Goal: Obtain resource: Obtain resource

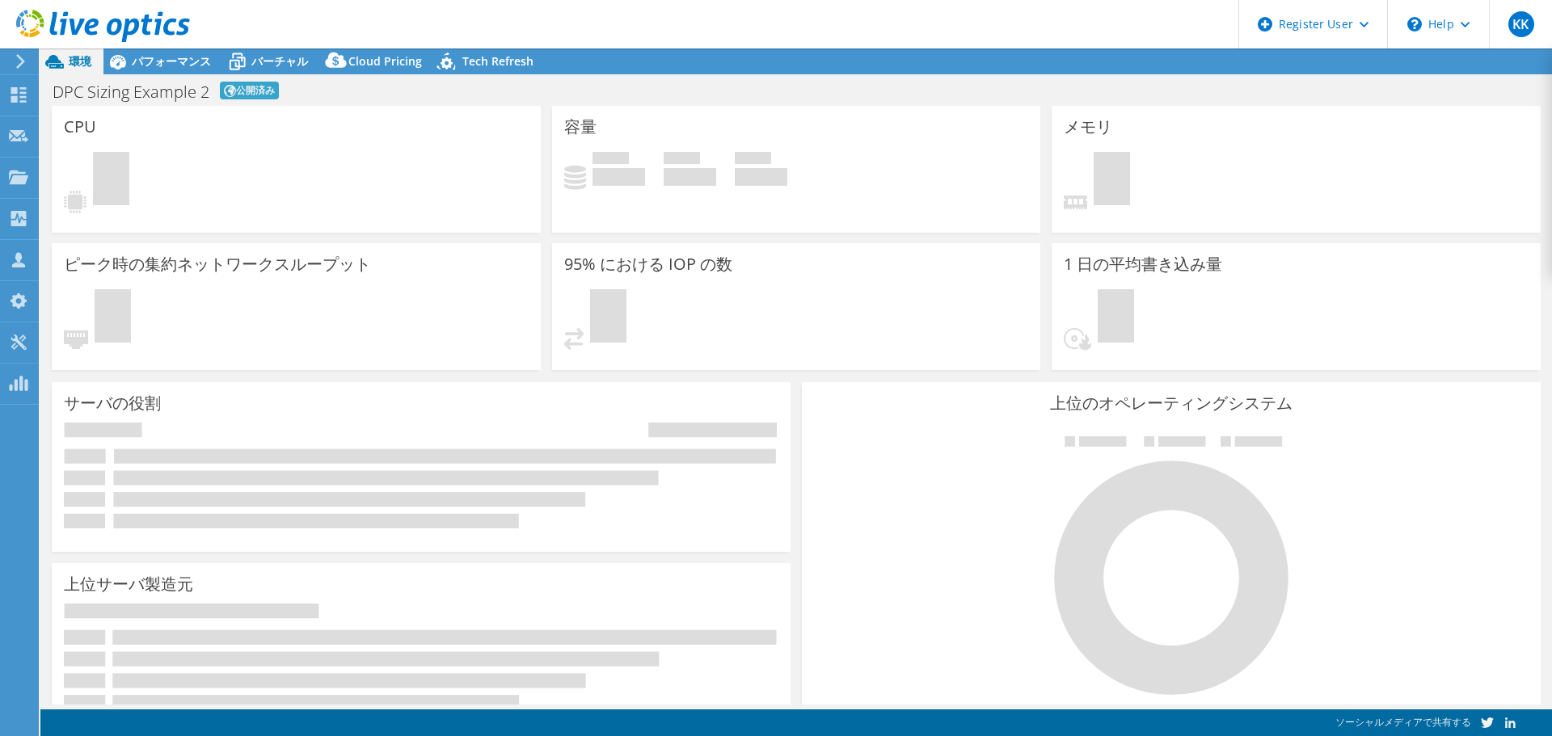
select select "USWest"
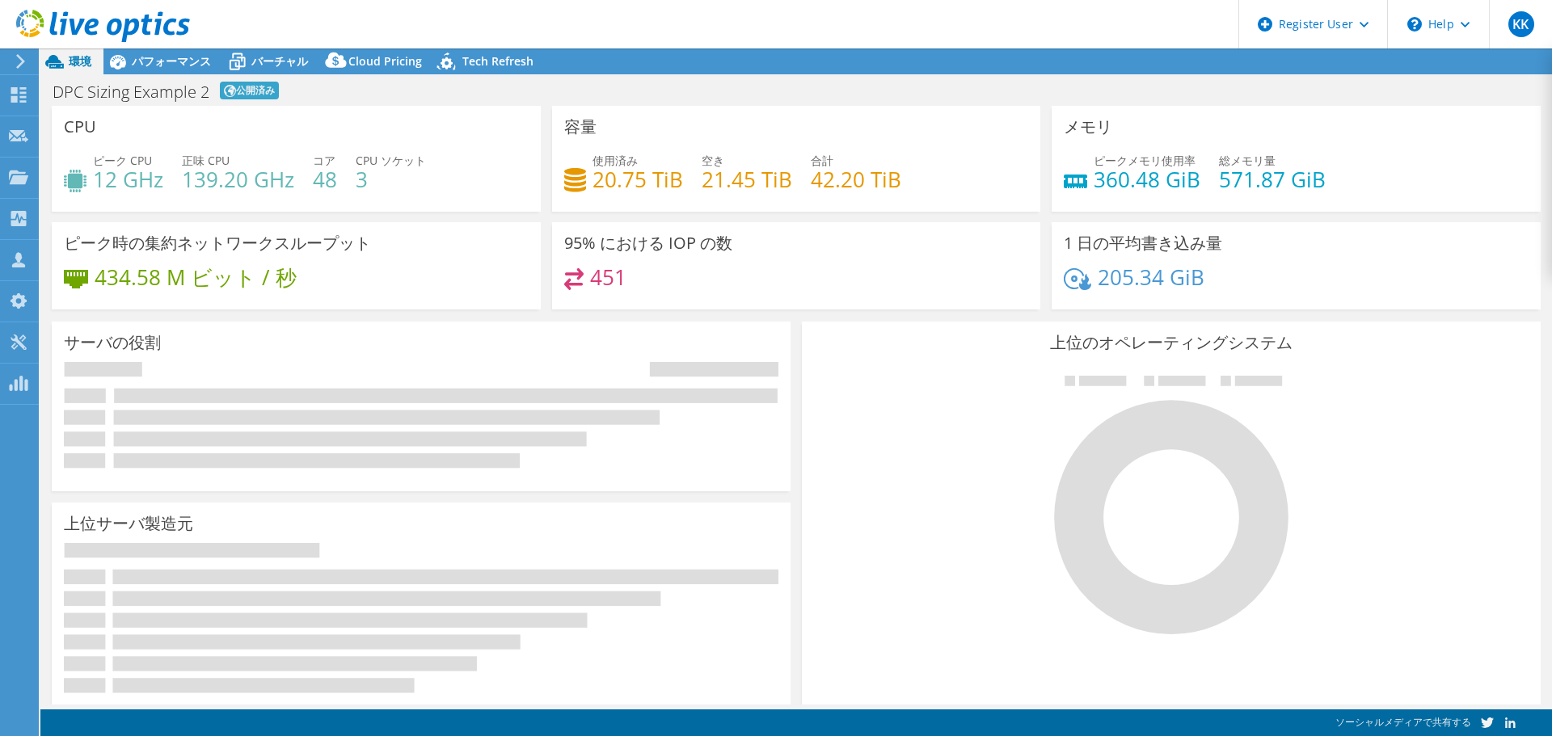
select select "USWest"
select select "USD"
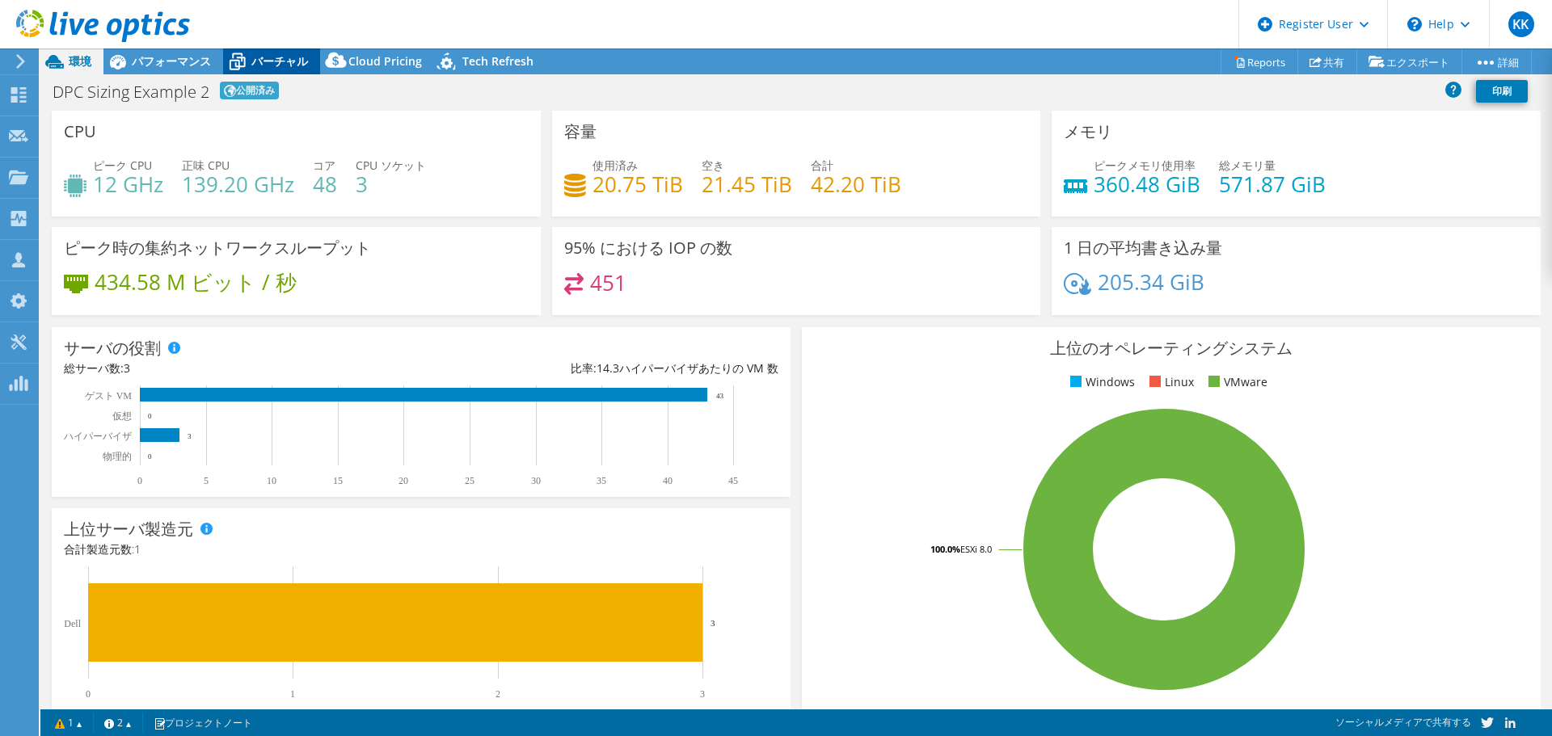
click at [280, 58] on span "バーチャル" at bounding box center [279, 60] width 57 height 15
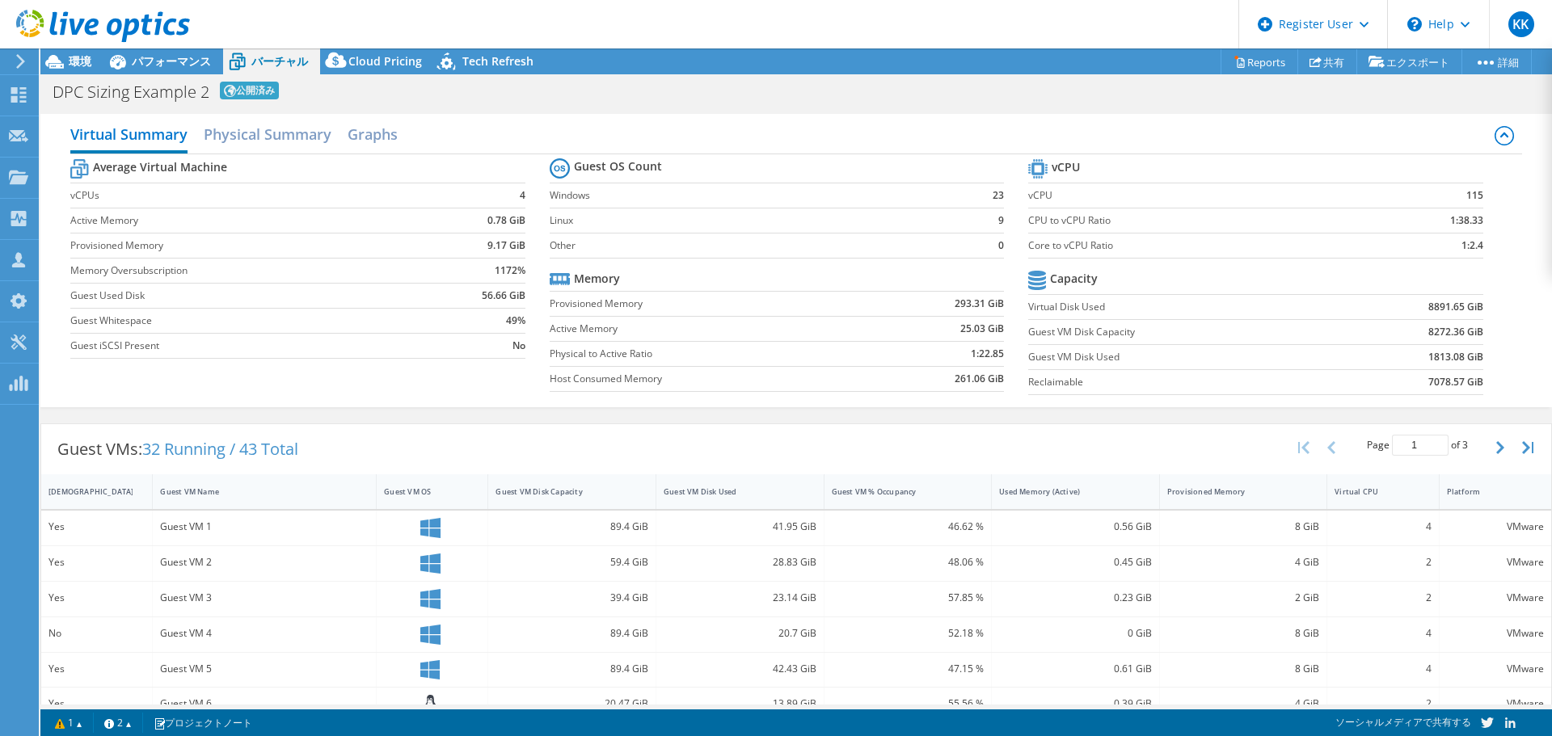
click at [586, 23] on header "KK Dell ユーザー Katsuyuki Kawase Katsuyuki.Kawase@dell.com Dell My Profile Log Out…" at bounding box center [776, 24] width 1552 height 48
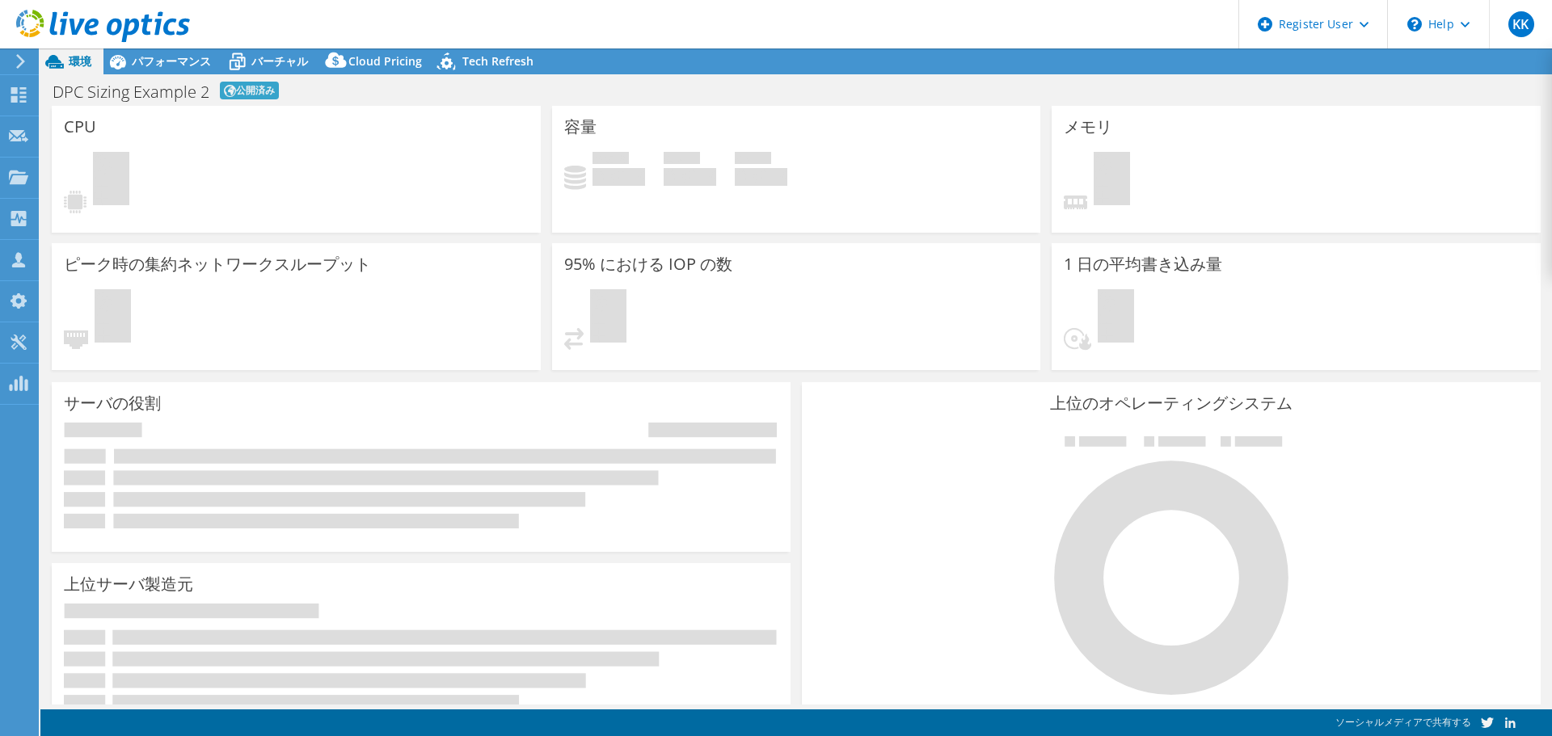
select select "USD"
select select "USWest"
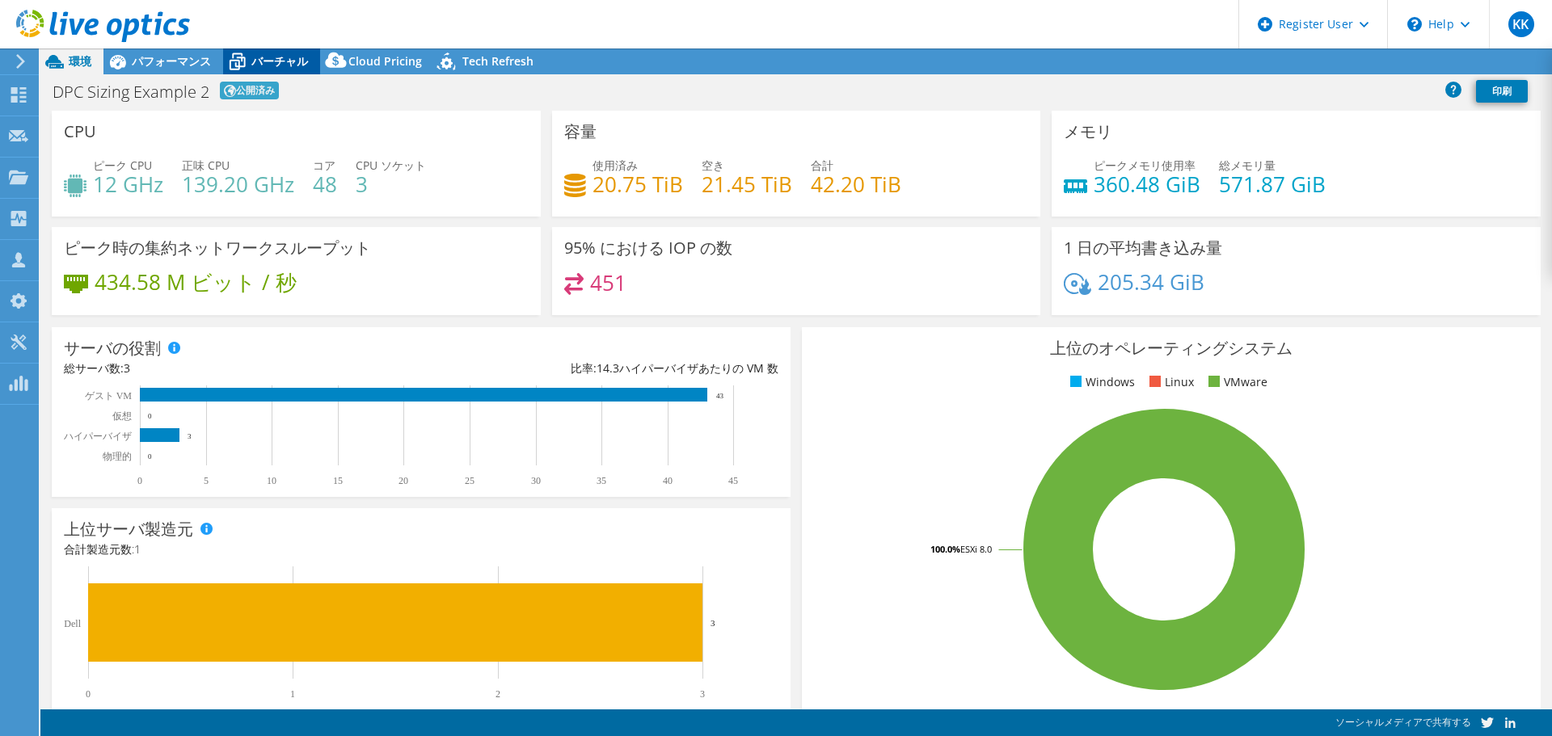
click at [276, 63] on span "バーチャル" at bounding box center [279, 60] width 57 height 15
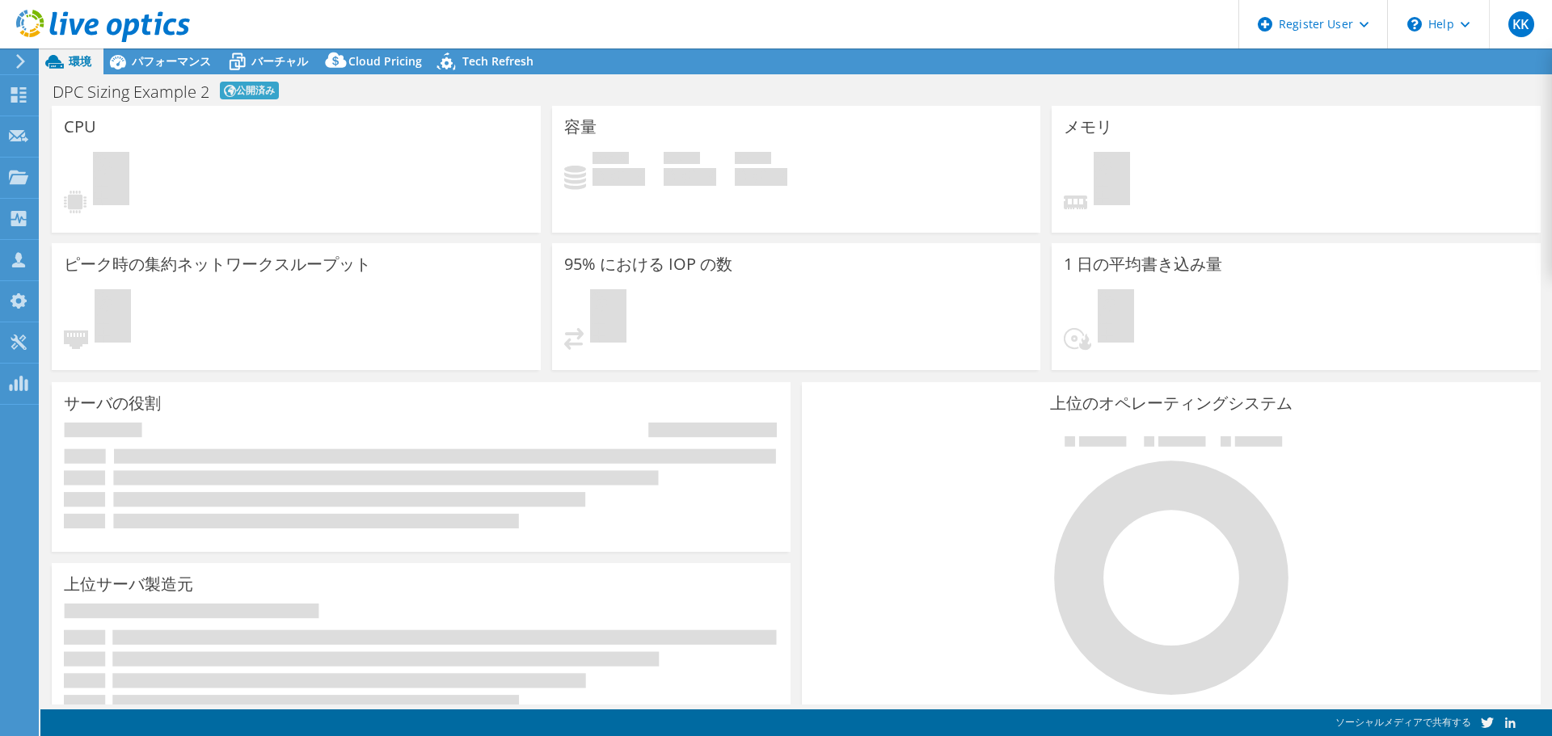
select select "USWest"
select select "USD"
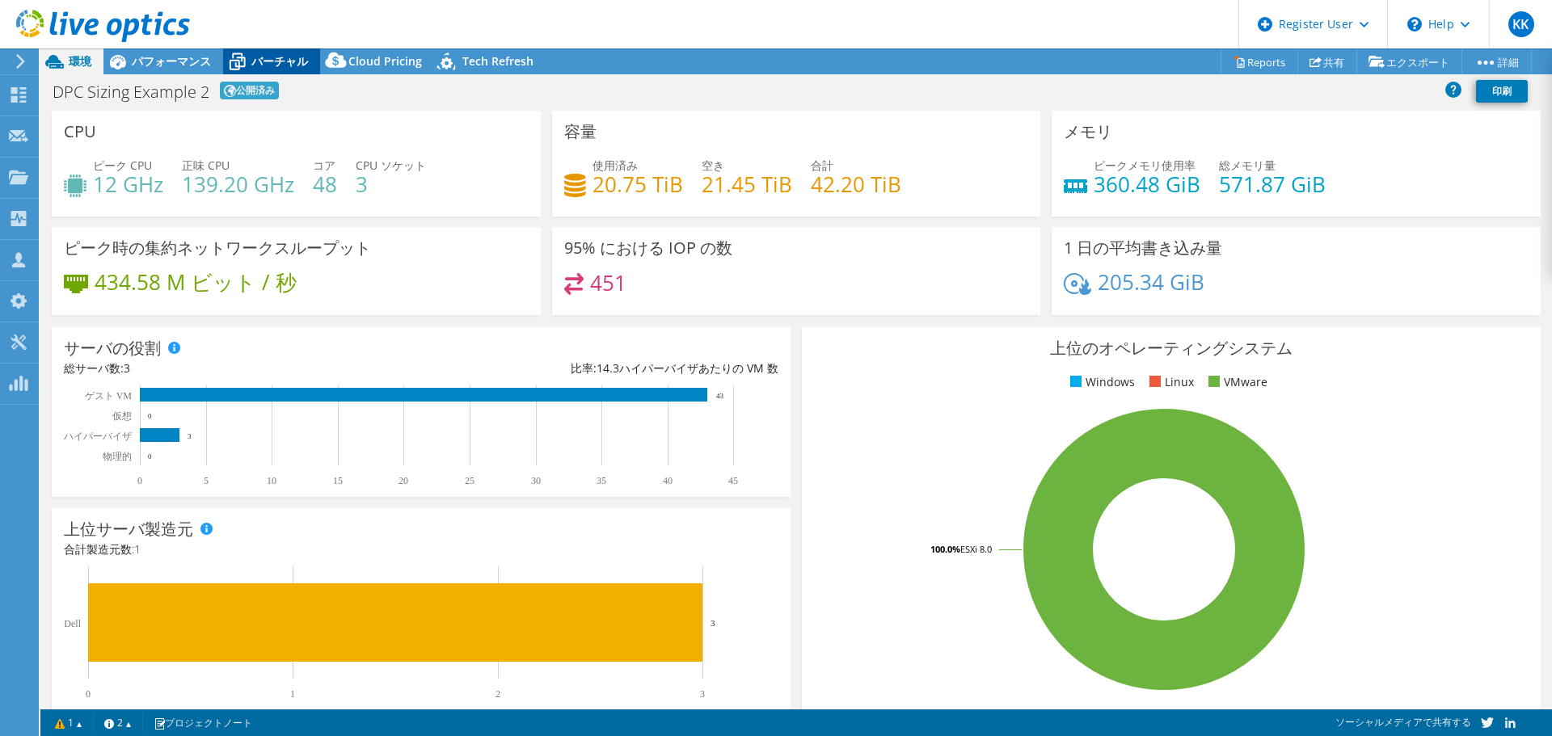
click at [264, 58] on span "バーチャル" at bounding box center [279, 60] width 57 height 15
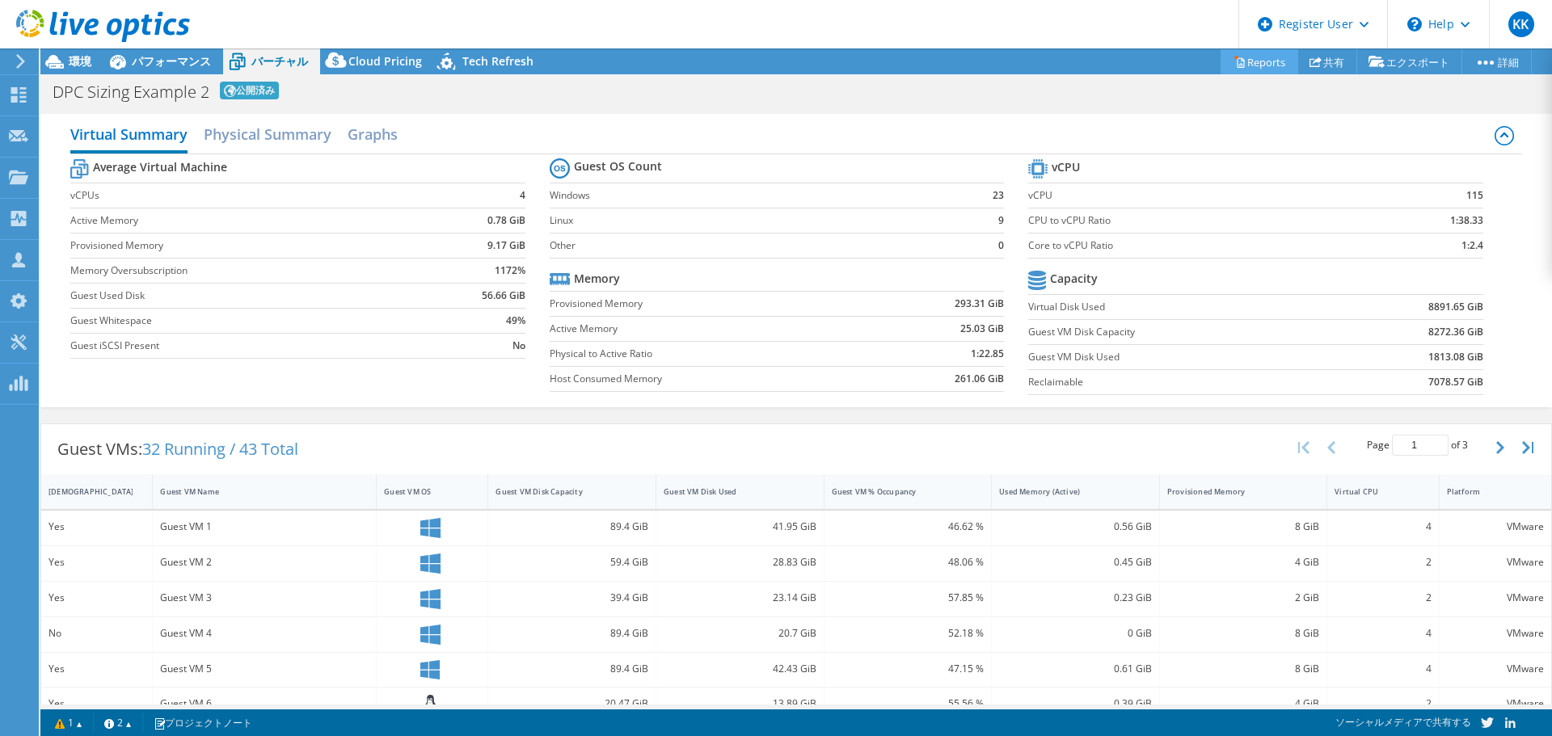
click at [1256, 65] on link "Reports" at bounding box center [1259, 61] width 78 height 25
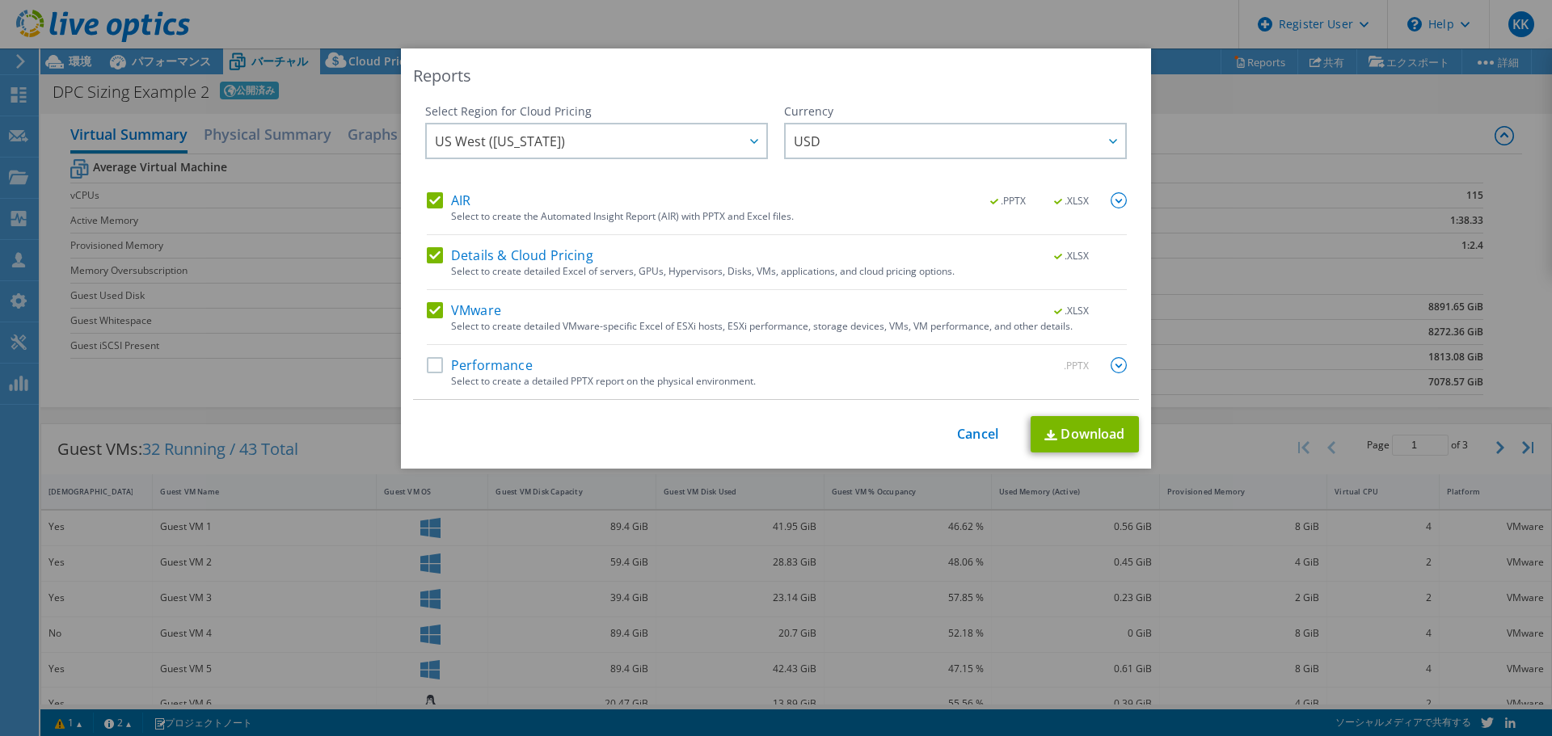
click at [432, 371] on label "Performance" at bounding box center [480, 365] width 106 height 16
click at [0, 0] on input "Performance" at bounding box center [0, 0] width 0 height 0
click at [1114, 369] on img at bounding box center [1118, 365] width 16 height 16
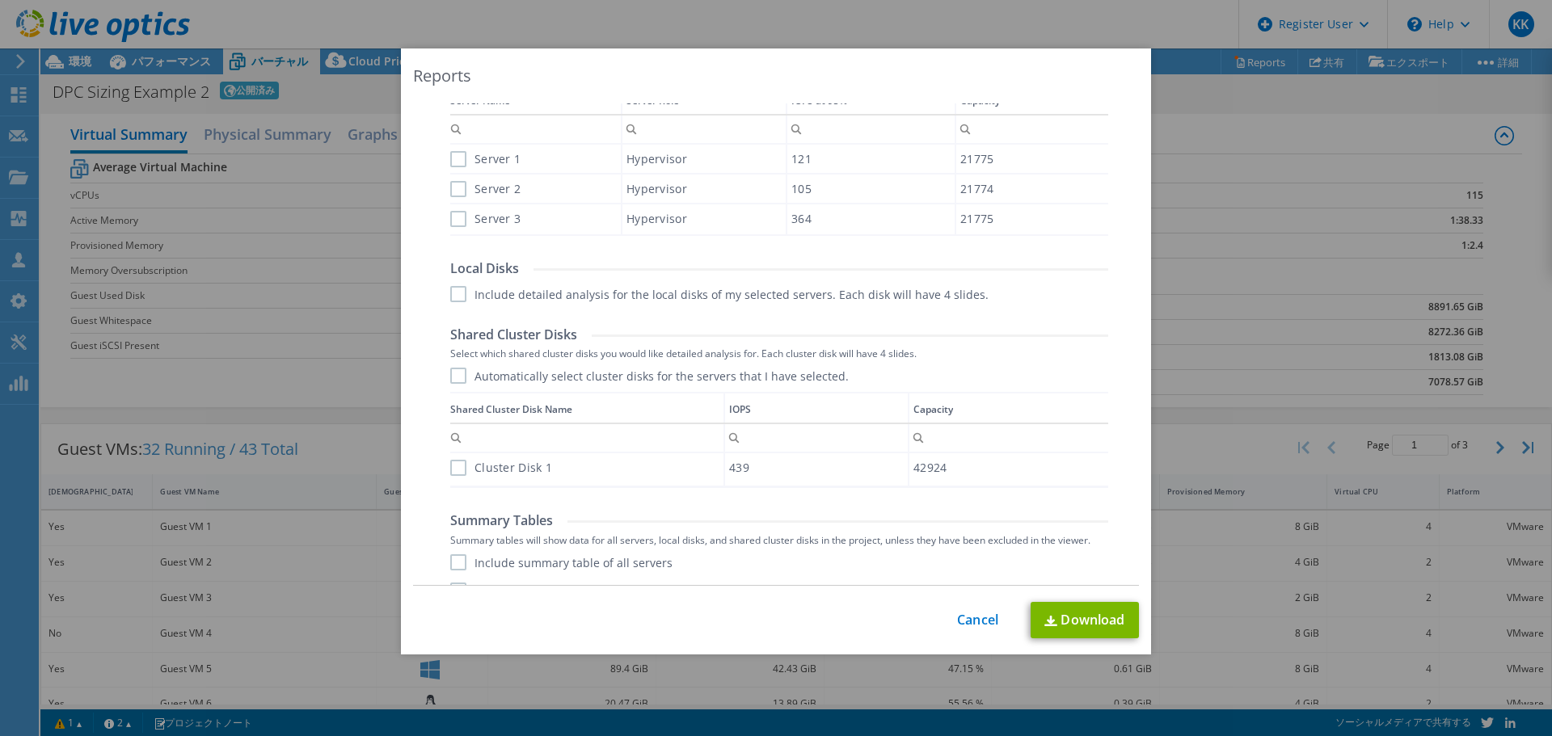
scroll to position [592, 0]
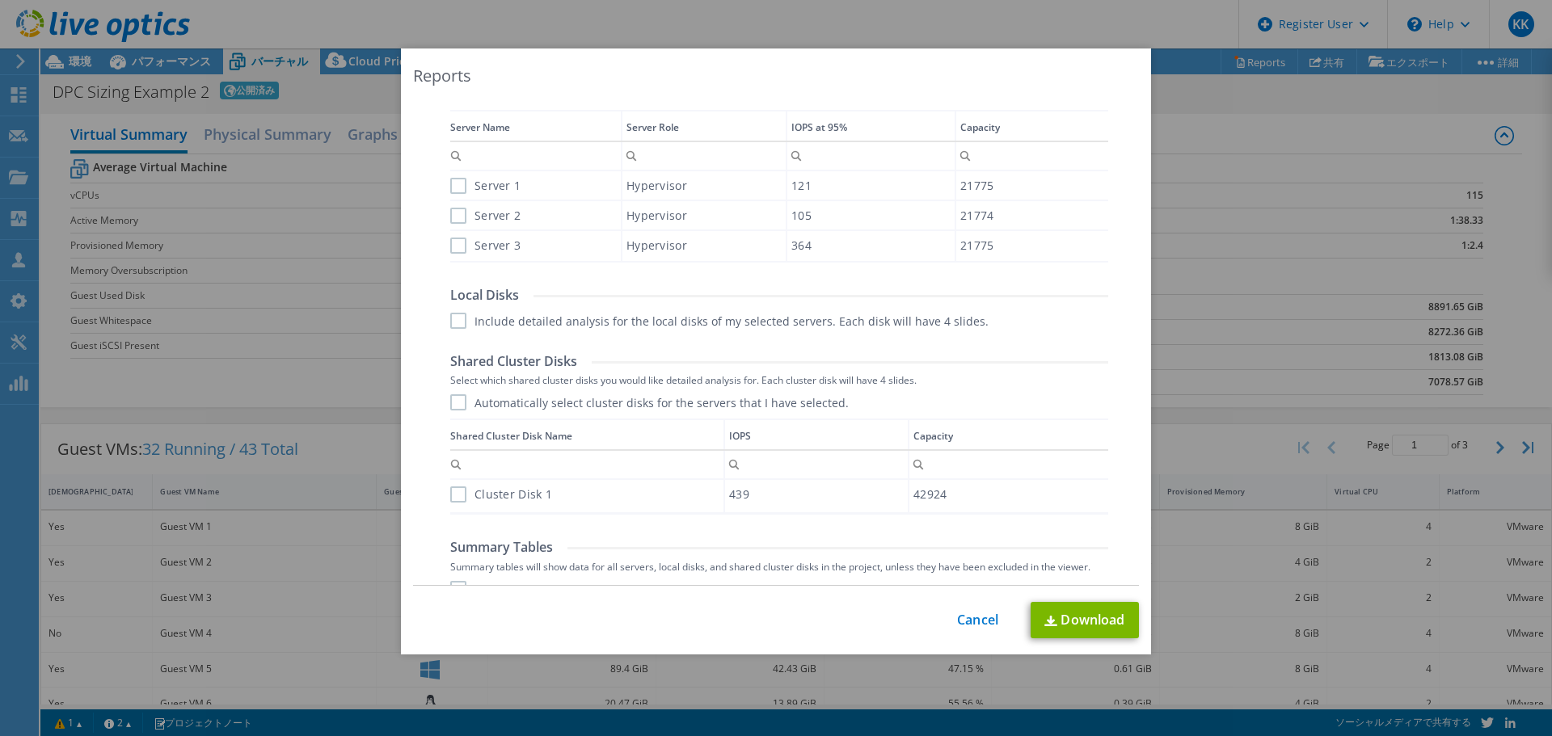
click at [453, 186] on label "Server 1" at bounding box center [485, 186] width 70 height 16
click at [0, 0] on input "Server 1" at bounding box center [0, 0] width 0 height 0
click at [450, 215] on label "Server 2" at bounding box center [485, 216] width 70 height 16
click at [0, 0] on input "Server 2" at bounding box center [0, 0] width 0 height 0
click at [457, 243] on label "Server 3" at bounding box center [485, 246] width 70 height 16
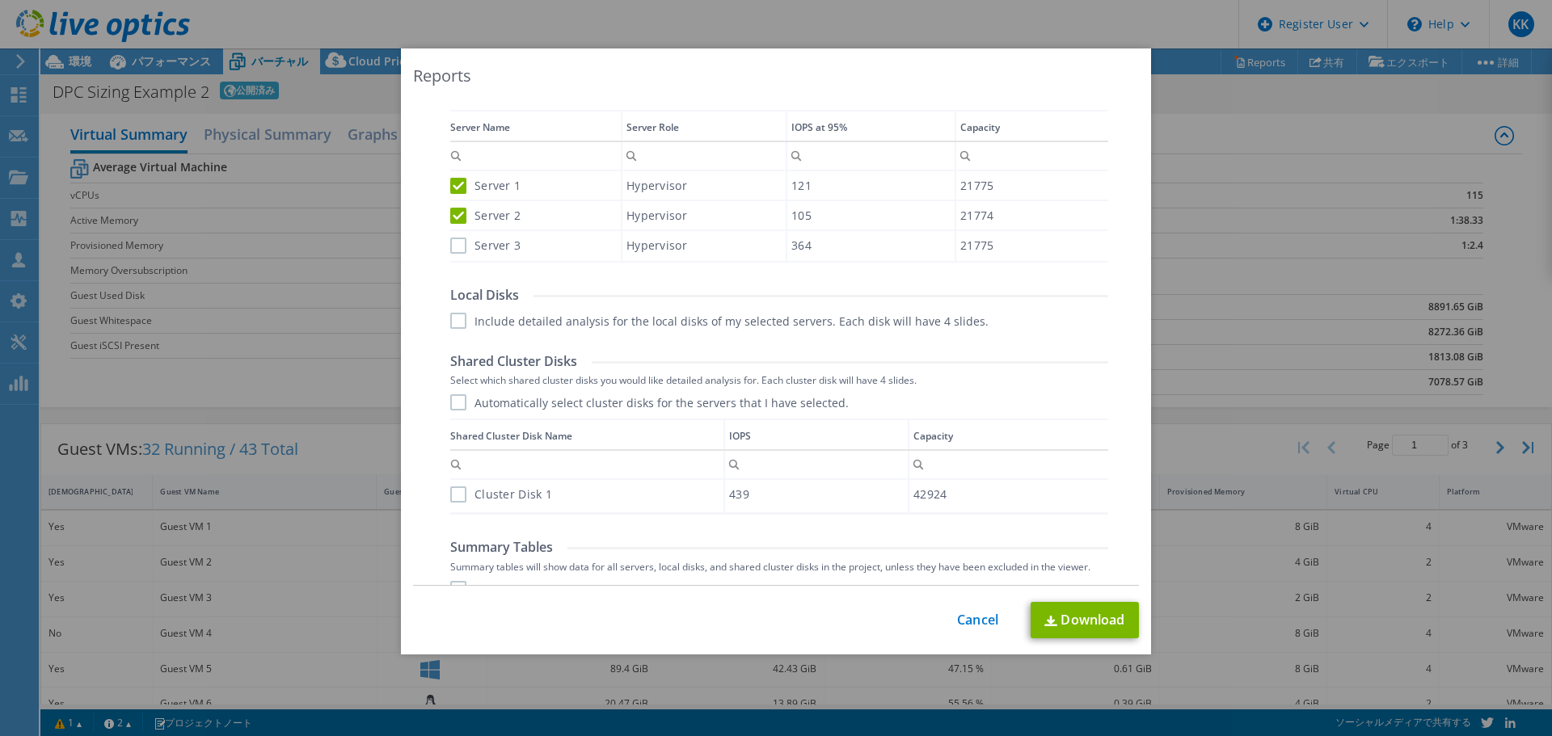
click at [0, 0] on input "Server 3" at bounding box center [0, 0] width 0 height 0
click at [450, 319] on label "Include detailed analysis for the local disks of my selected servers. Each disk…" at bounding box center [719, 321] width 538 height 16
click at [0, 0] on input "Include detailed analysis for the local disks of my selected servers. Each disk…" at bounding box center [0, 0] width 0 height 0
click at [458, 400] on label "Automatically select cluster disks for the servers that I have selected." at bounding box center [649, 402] width 398 height 16
click at [0, 0] on input "Automatically select cluster disks for the servers that I have selected." at bounding box center [0, 0] width 0 height 0
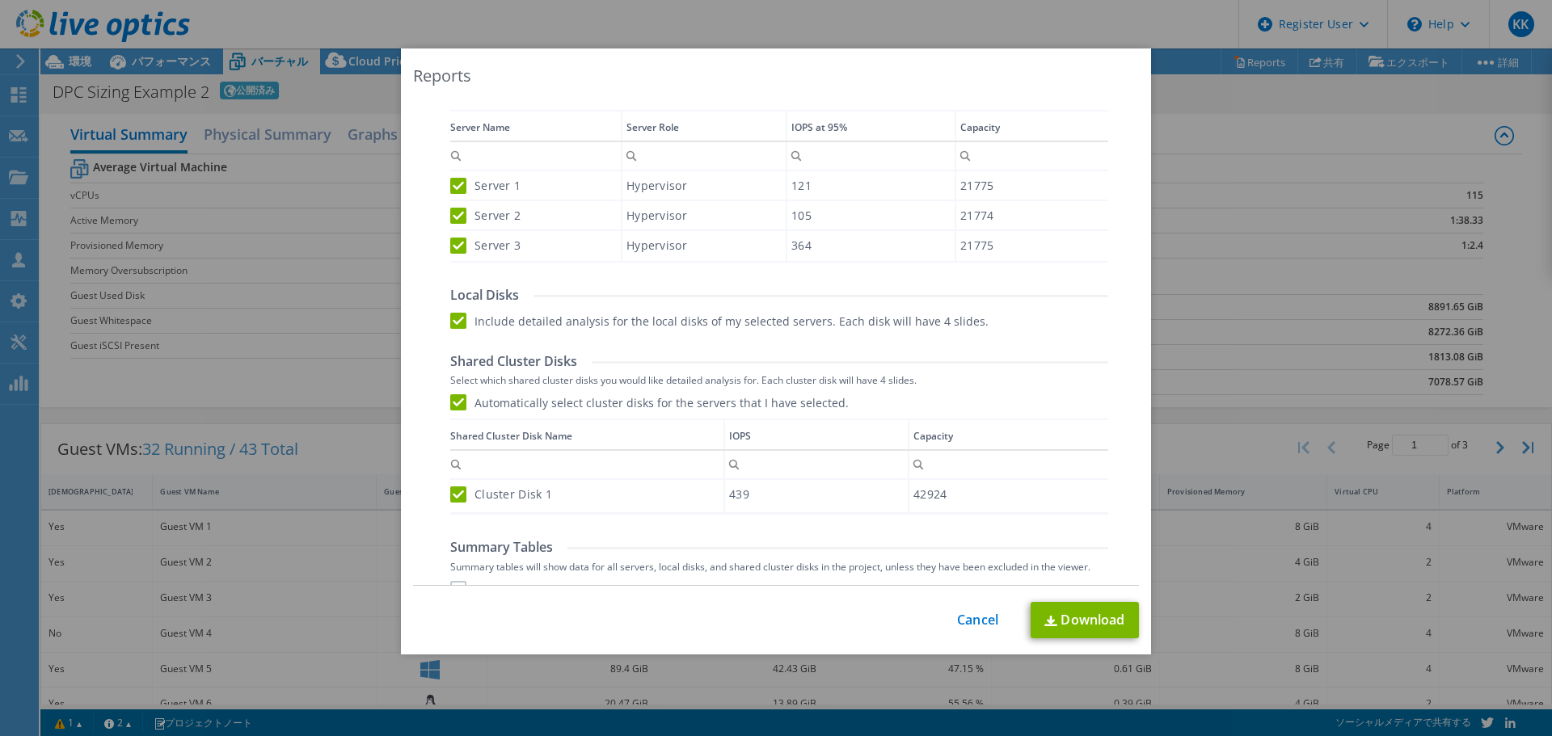
scroll to position [672, 0]
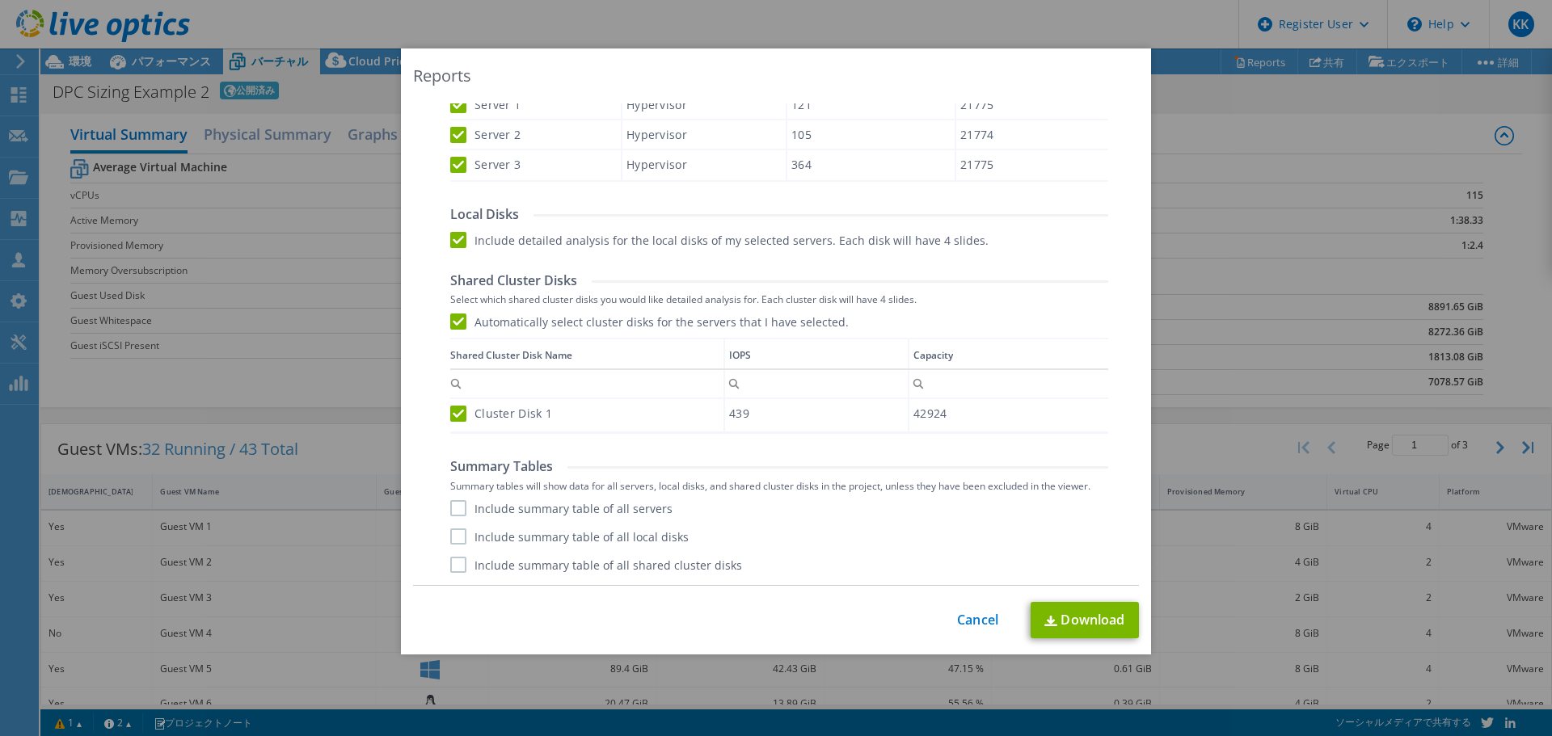
click at [451, 504] on label "Include summary table of all servers" at bounding box center [561, 508] width 222 height 16
click at [0, 0] on input "Include summary table of all servers" at bounding box center [0, 0] width 0 height 0
click at [453, 541] on label "Include summary table of all local disks" at bounding box center [569, 537] width 238 height 16
click at [0, 0] on input "Include summary table of all local disks" at bounding box center [0, 0] width 0 height 0
click at [451, 571] on label "Include summary table of all shared cluster disks" at bounding box center [596, 565] width 292 height 16
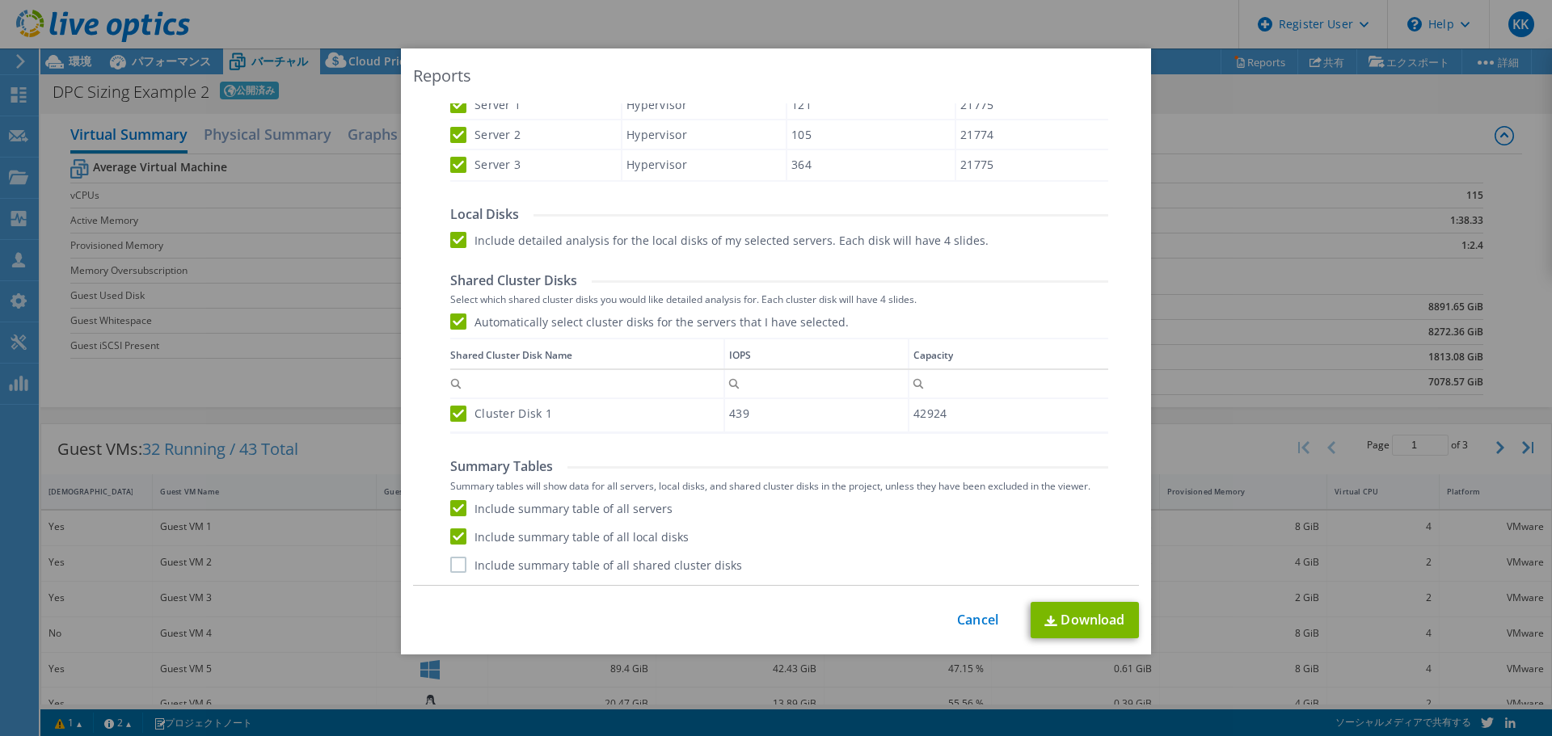
click at [0, 0] on input "Include summary table of all shared cluster disks" at bounding box center [0, 0] width 0 height 0
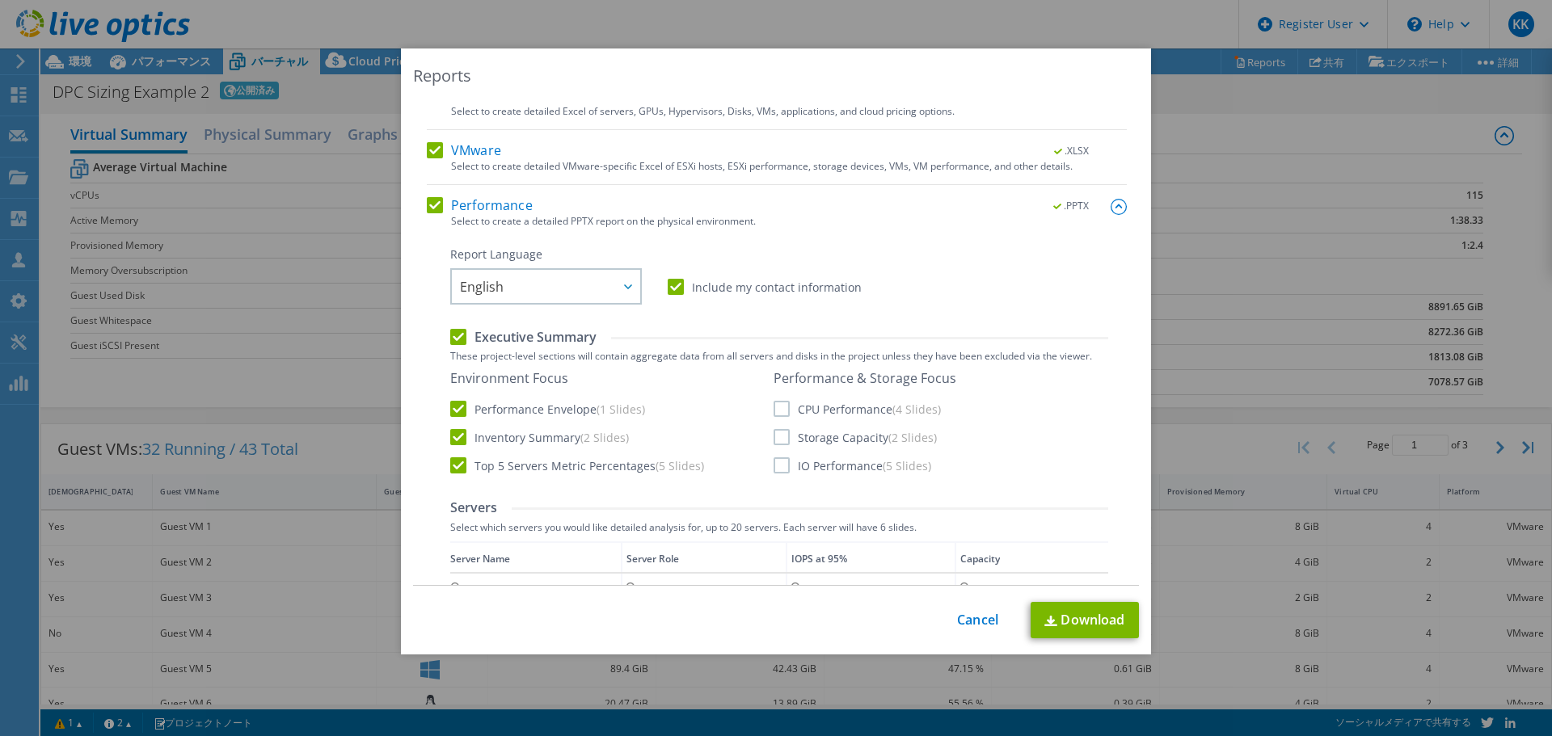
scroll to position [162, 0]
click at [778, 407] on label "CPU Performance (4 Slides)" at bounding box center [856, 407] width 167 height 16
click at [0, 0] on input "CPU Performance (4 Slides)" at bounding box center [0, 0] width 0 height 0
click at [775, 446] on div "Performance & Storage Focus CPU Performance (4 Slides) Storage Capacity (2 Slid…" at bounding box center [864, 420] width 183 height 103
click at [777, 432] on label "Storage Capacity (2 Slides)" at bounding box center [854, 436] width 163 height 16
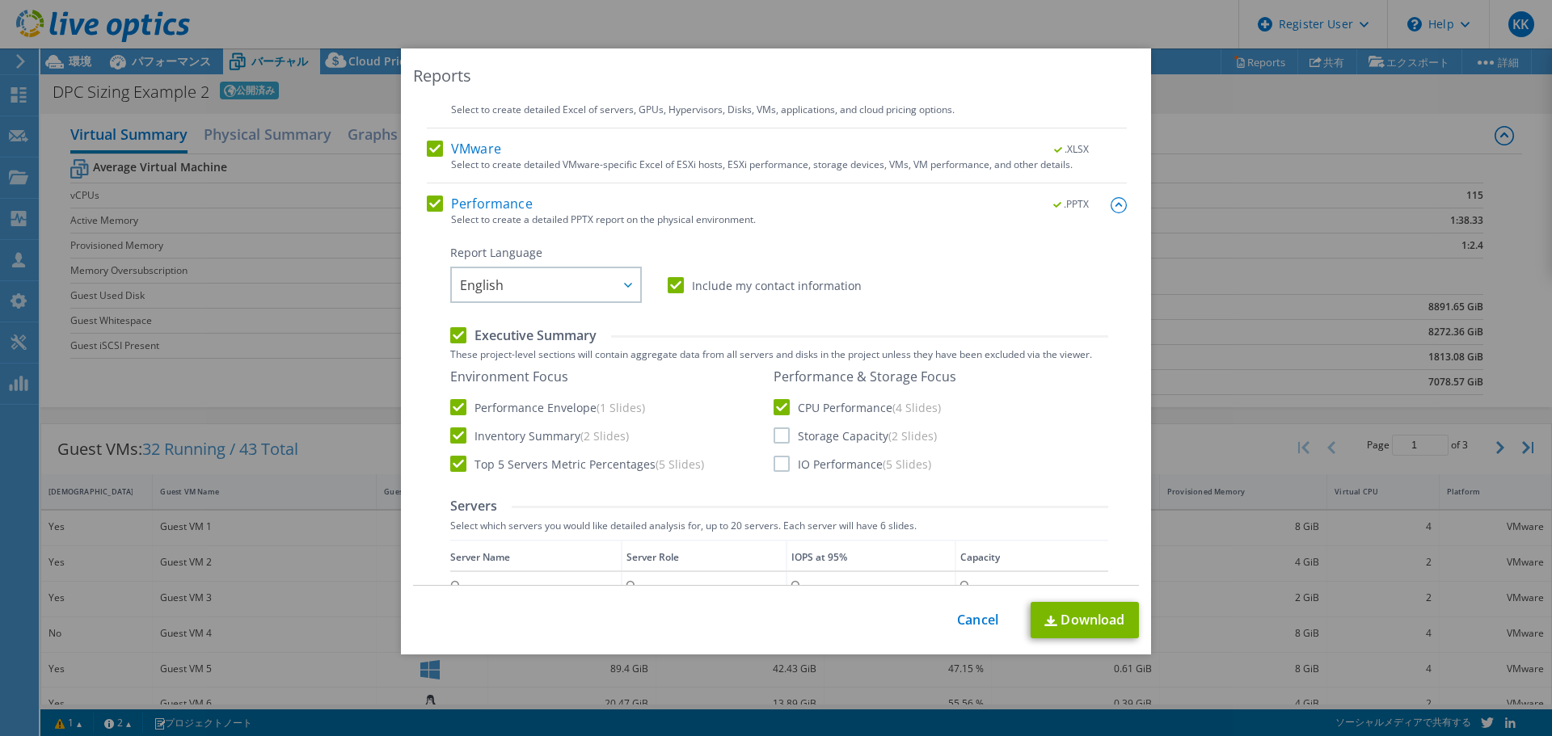
click at [0, 0] on input "Storage Capacity (2 Slides)" at bounding box center [0, 0] width 0 height 0
click at [773, 465] on label "IO Performance (5 Slides)" at bounding box center [852, 464] width 158 height 16
click at [0, 0] on input "IO Performance (5 Slides)" at bounding box center [0, 0] width 0 height 0
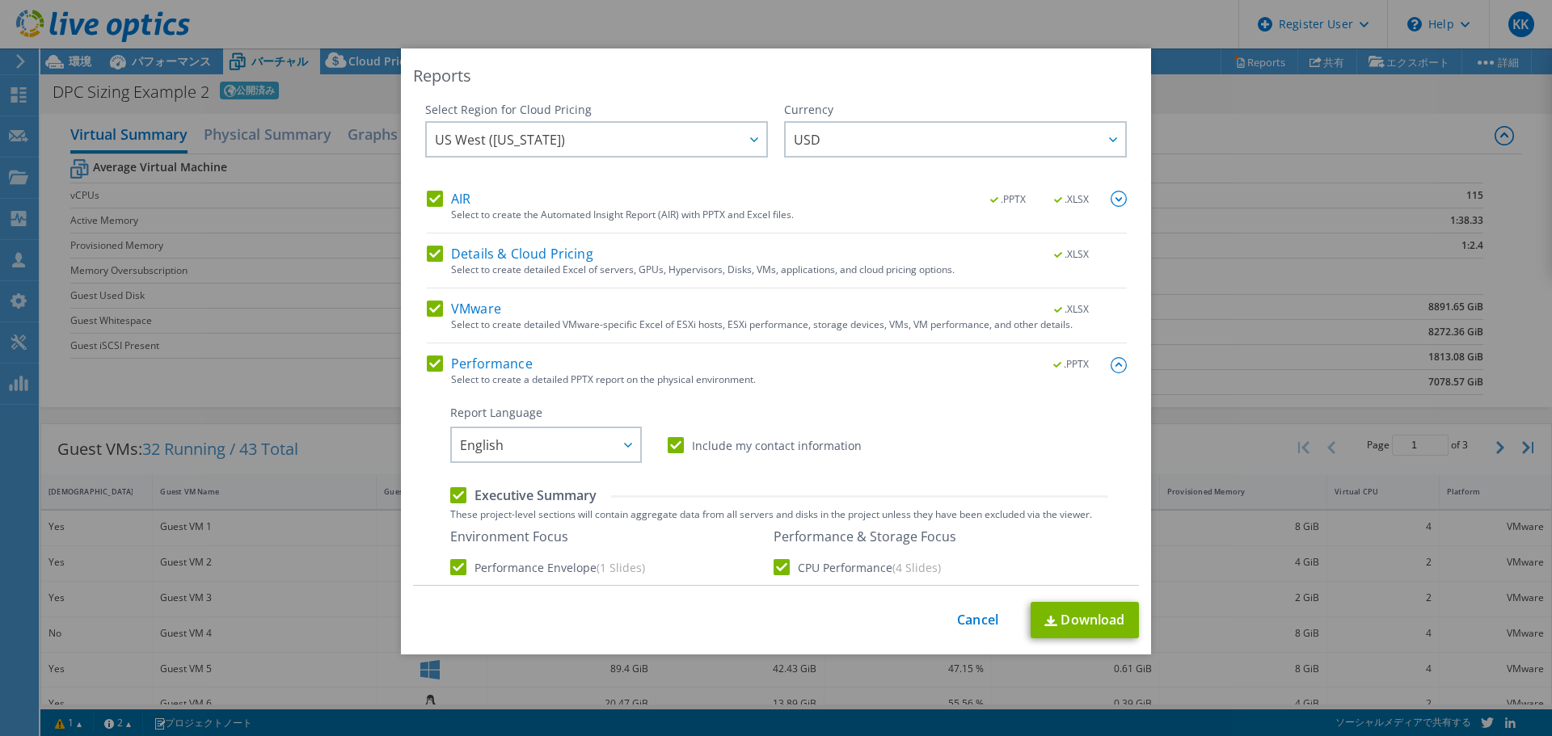
scroll to position [0, 0]
click at [1110, 202] on img at bounding box center [1118, 200] width 16 height 16
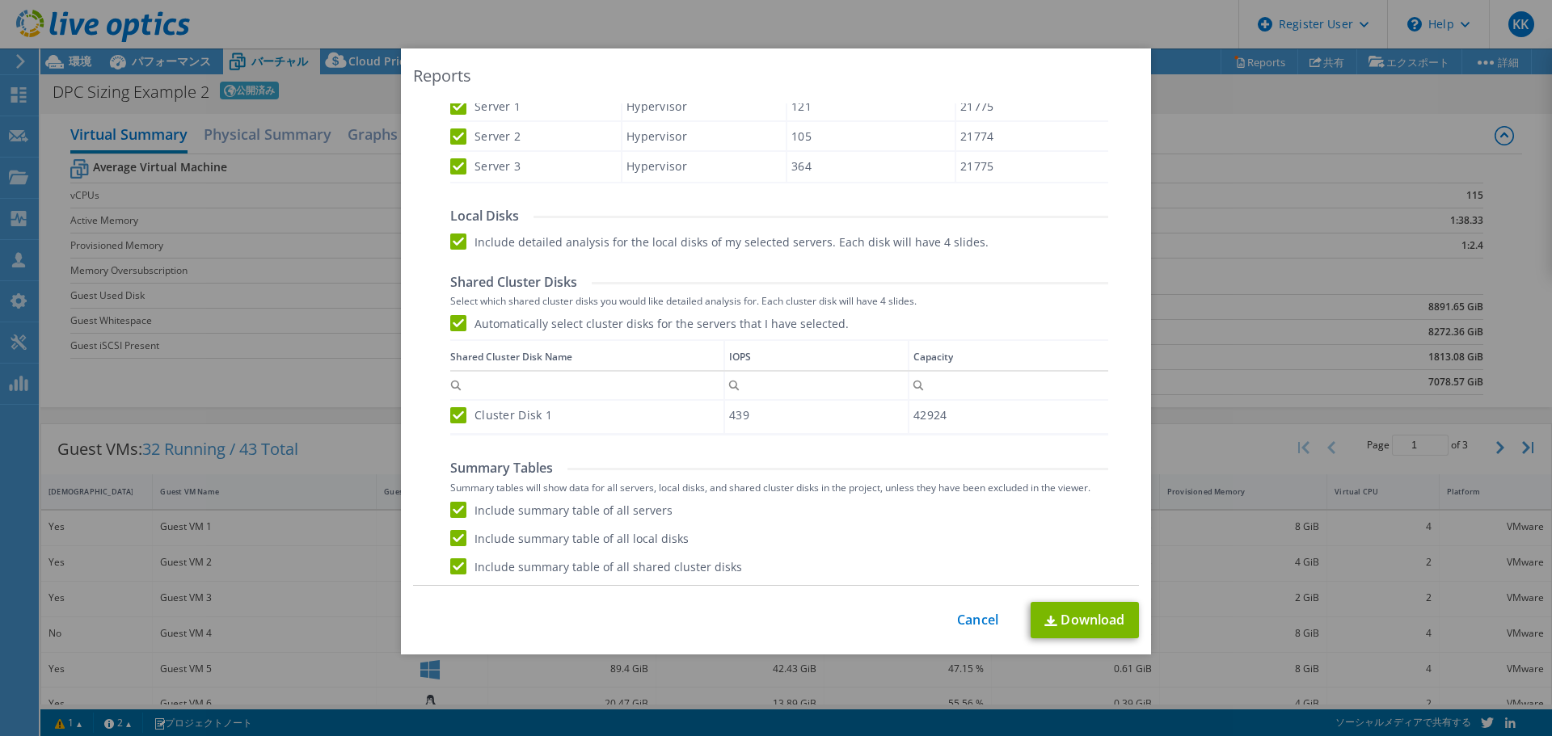
scroll to position [712, 0]
click at [1095, 630] on link "Download" at bounding box center [1084, 620] width 108 height 36
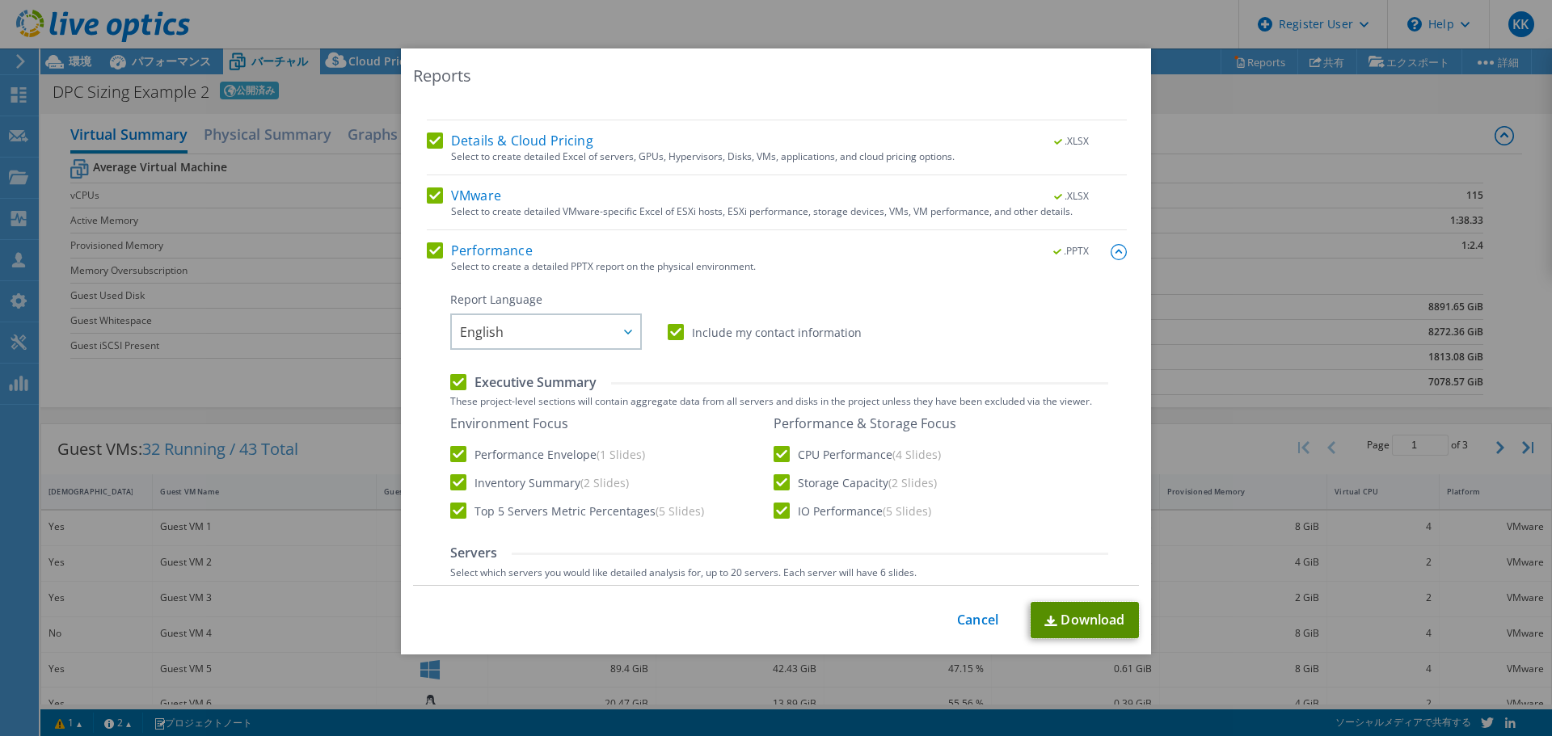
scroll to position [0, 0]
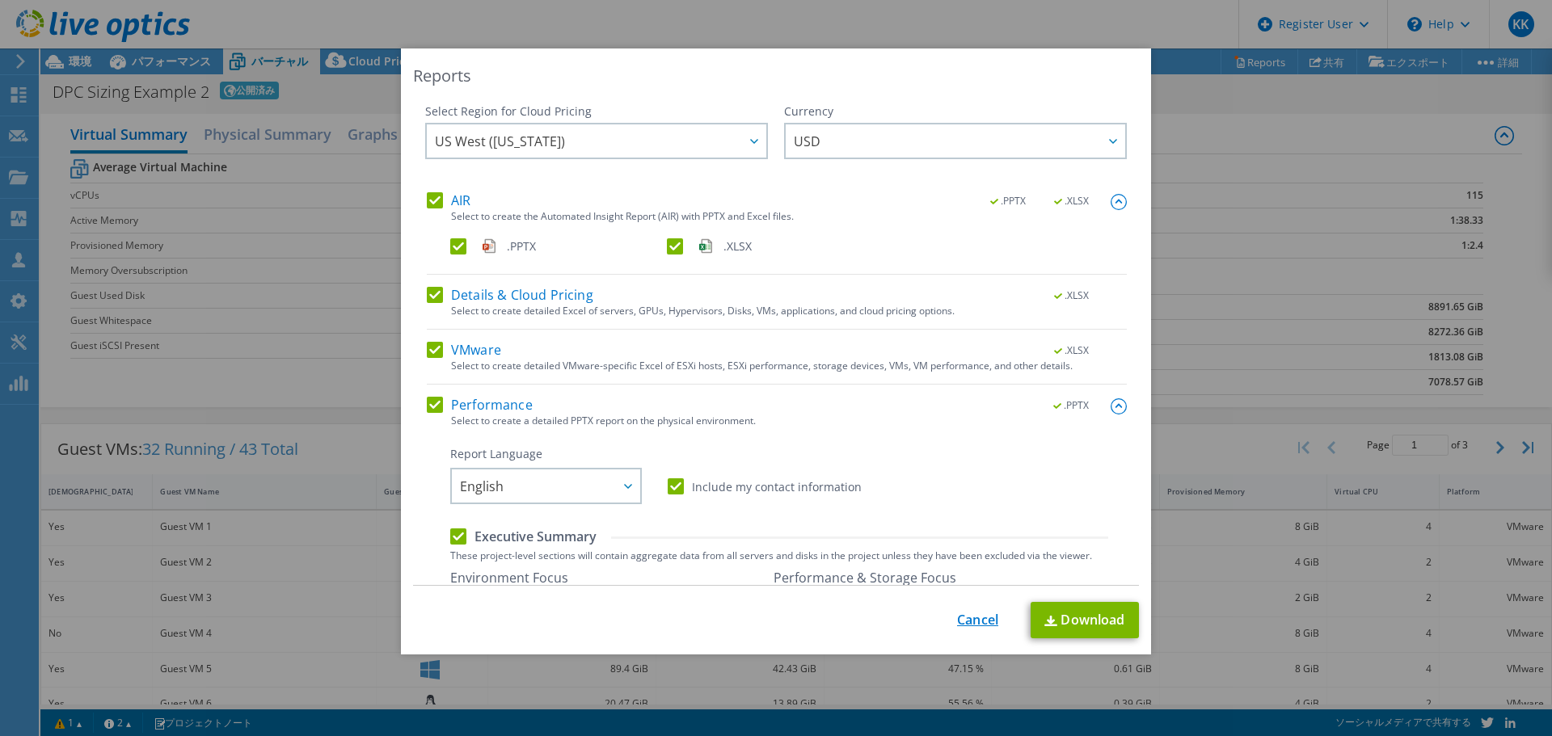
click at [968, 618] on link "Cancel" at bounding box center [977, 620] width 41 height 15
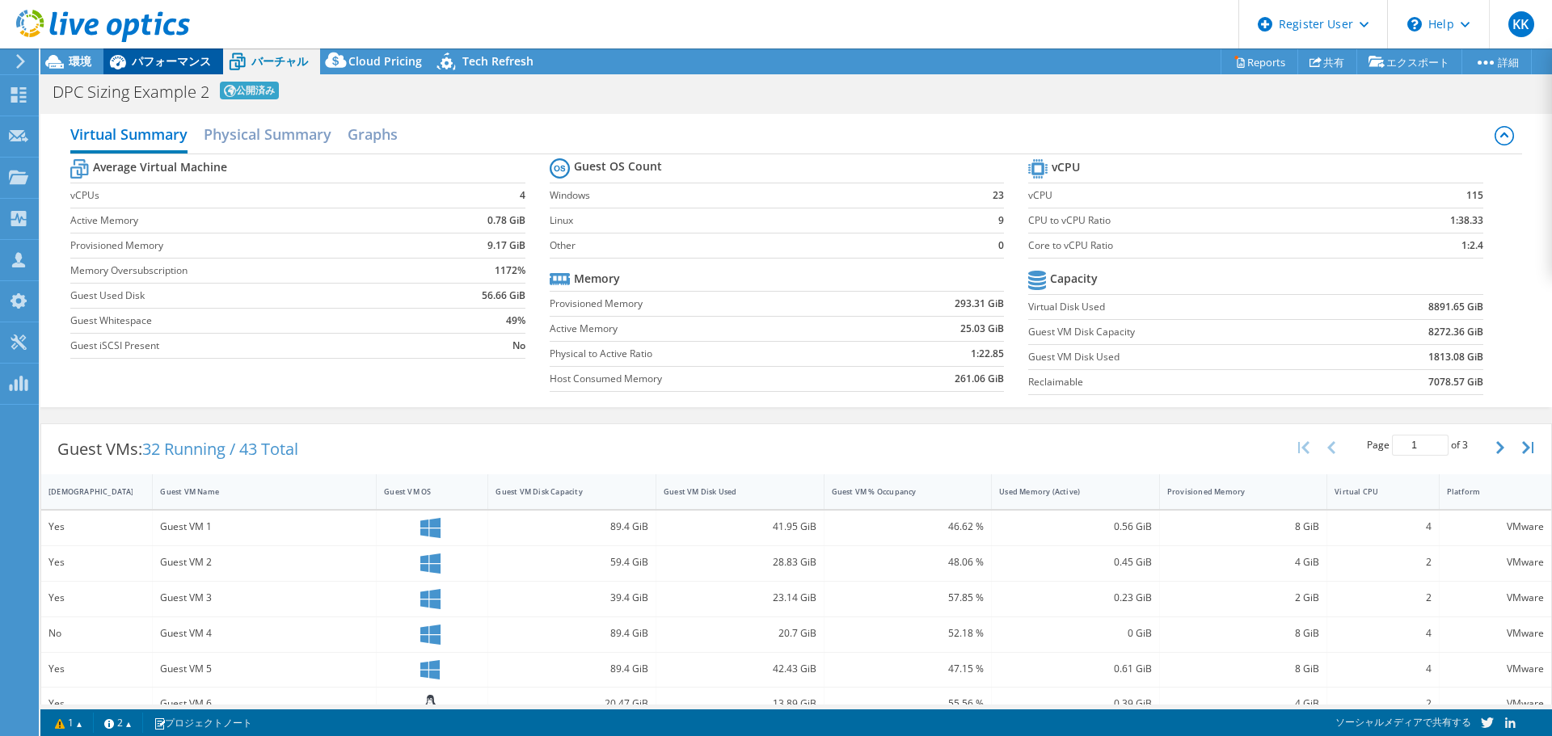
click at [169, 65] on span "パフォーマンス" at bounding box center [171, 60] width 79 height 15
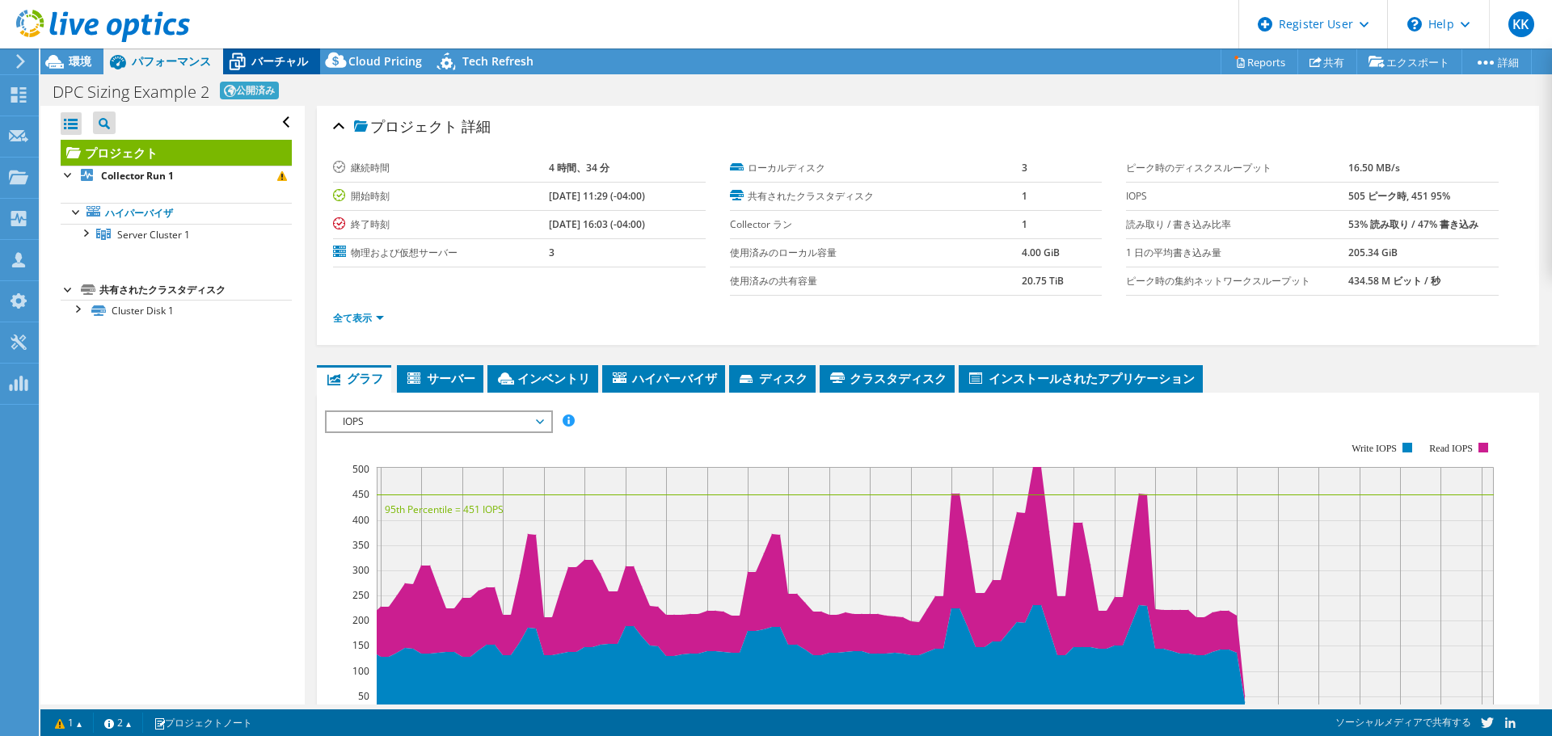
click at [268, 64] on span "バーチャル" at bounding box center [279, 60] width 57 height 15
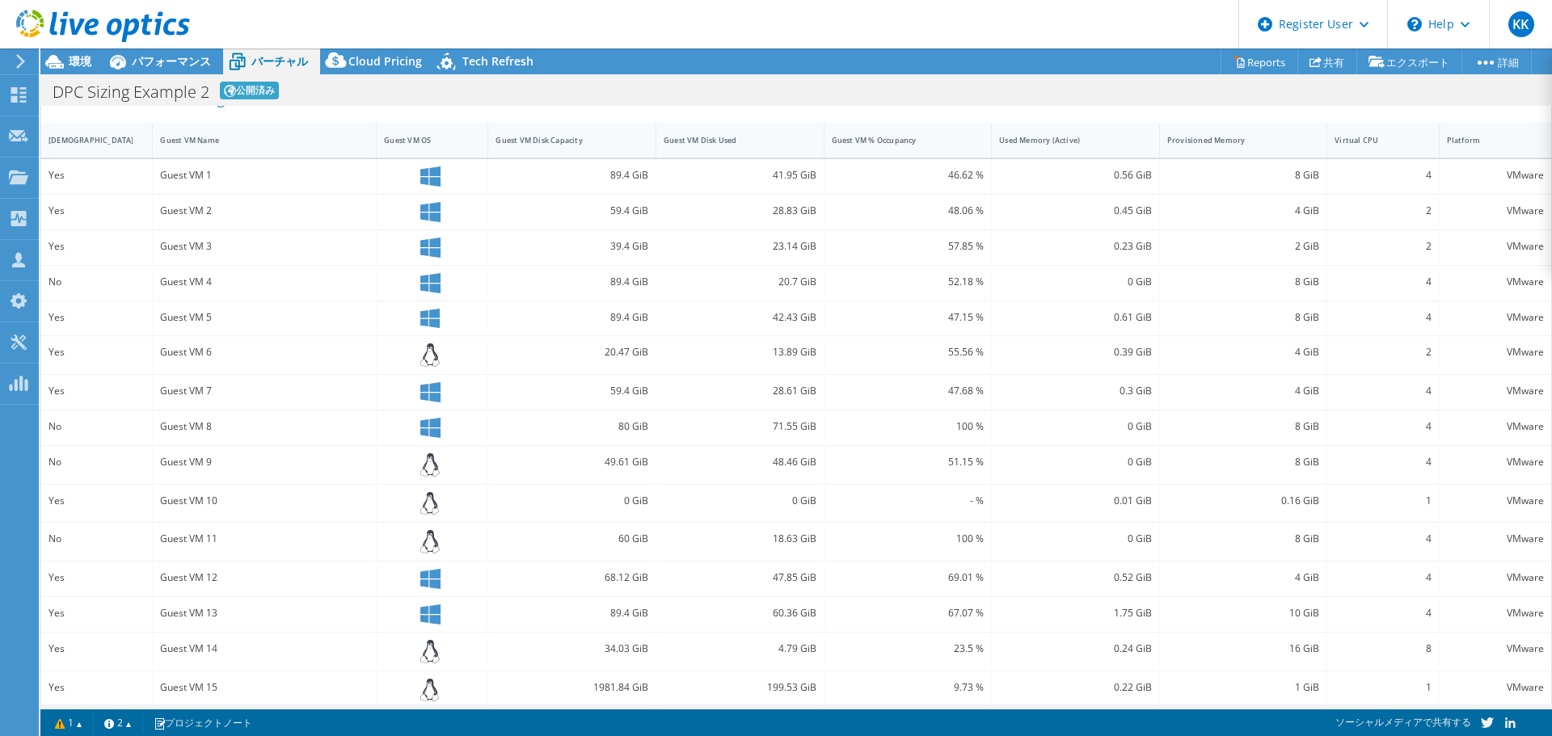
scroll to position [364, 0]
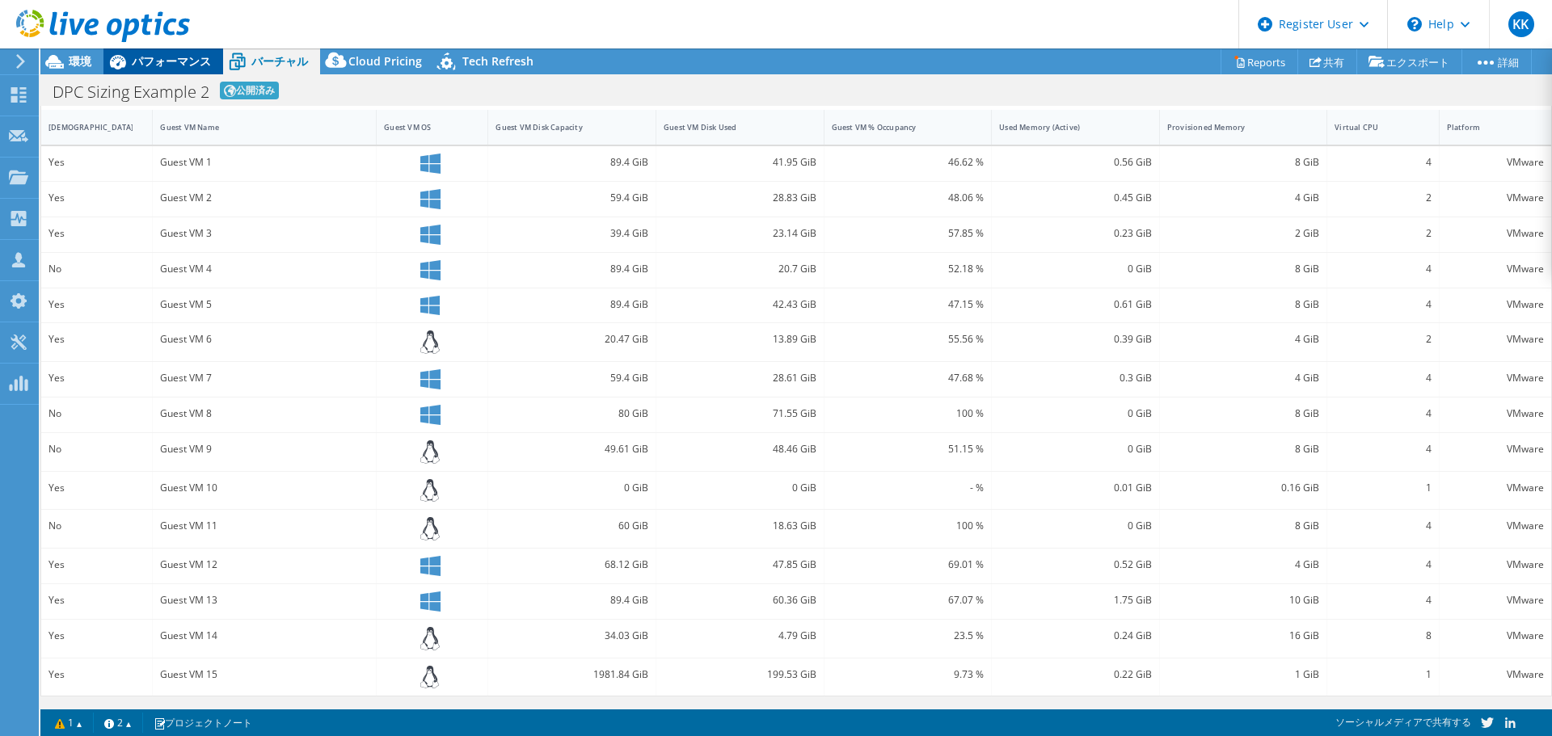
click at [171, 60] on span "パフォーマンス" at bounding box center [171, 60] width 79 height 15
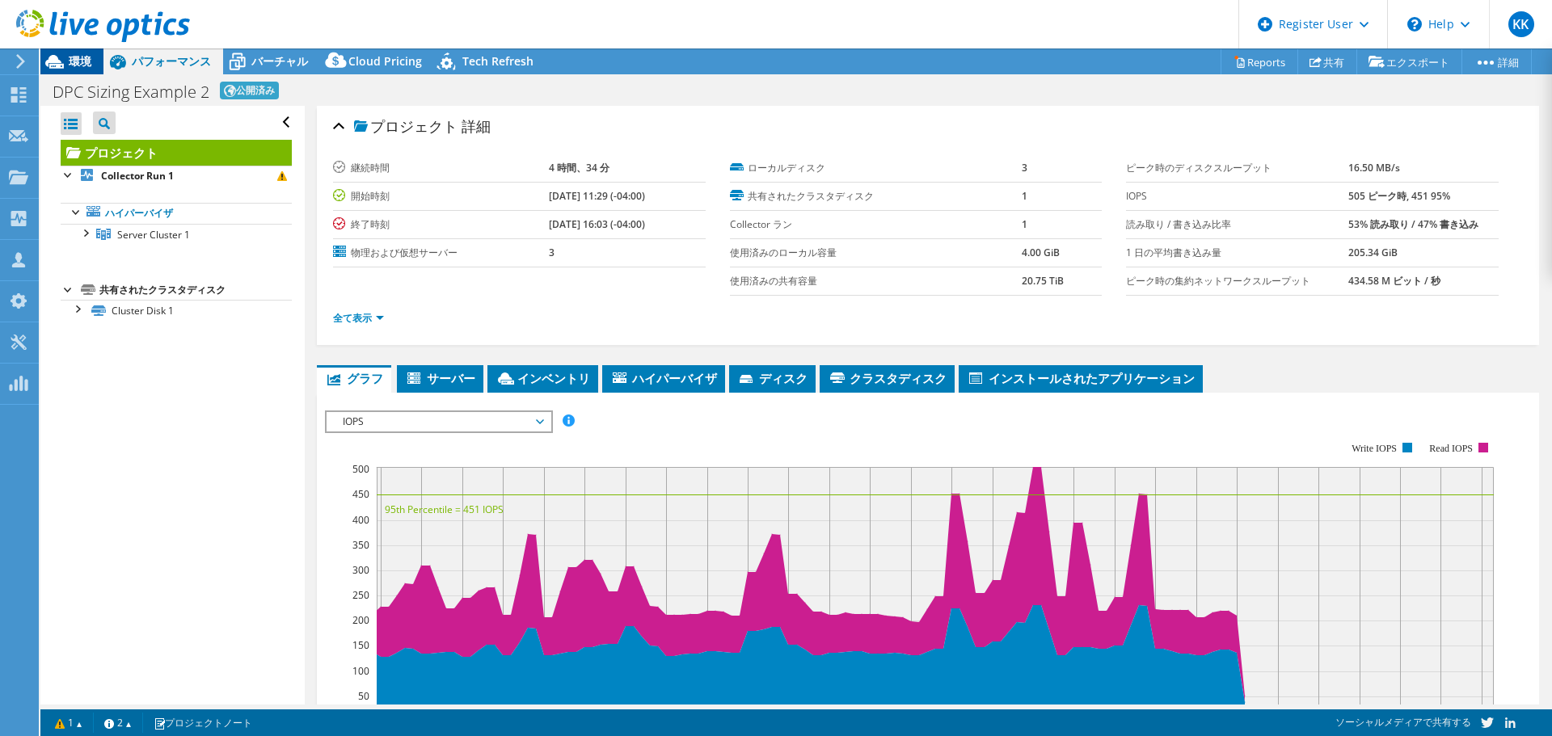
click at [71, 68] on span "環境" at bounding box center [80, 60] width 23 height 15
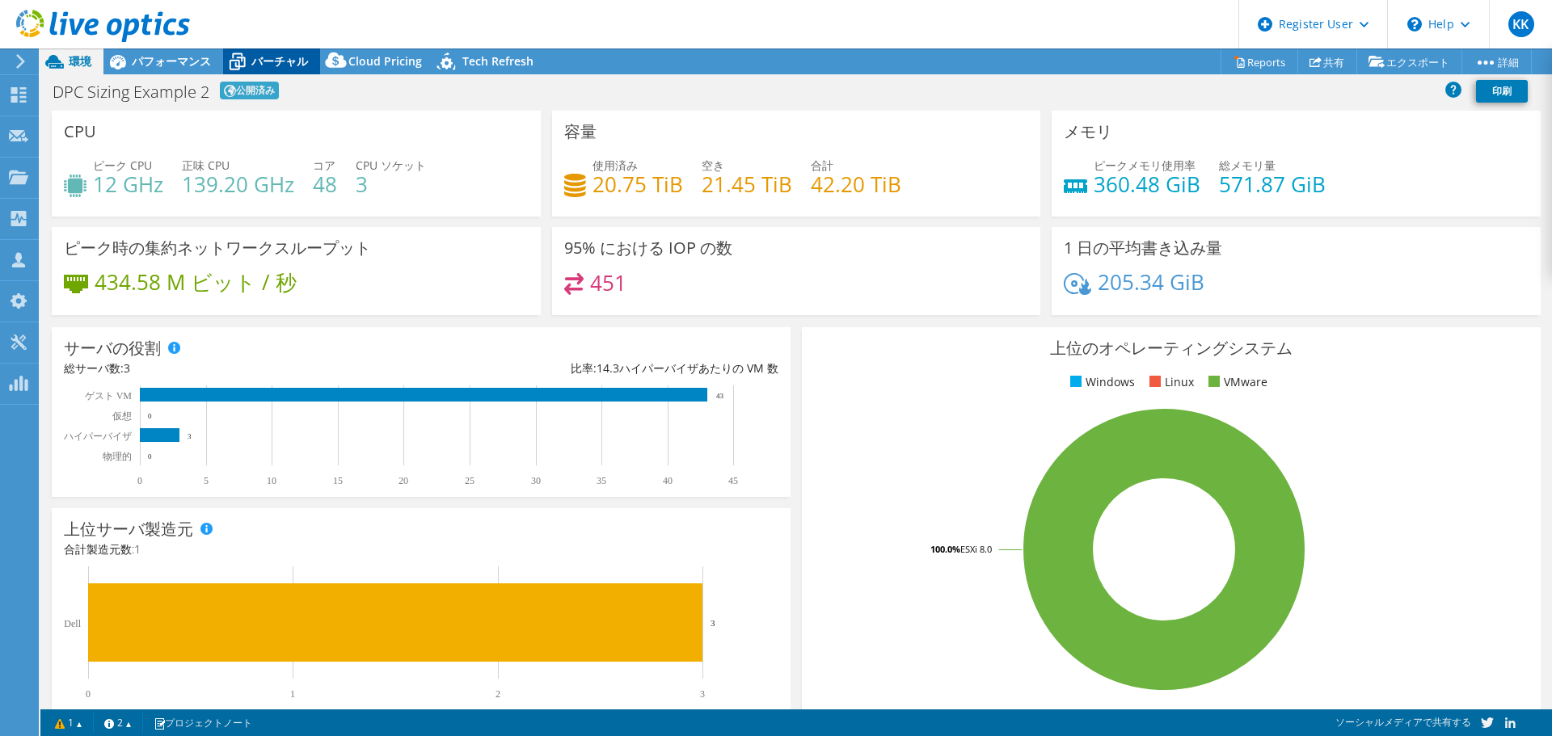
click at [273, 60] on span "バーチャル" at bounding box center [279, 60] width 57 height 15
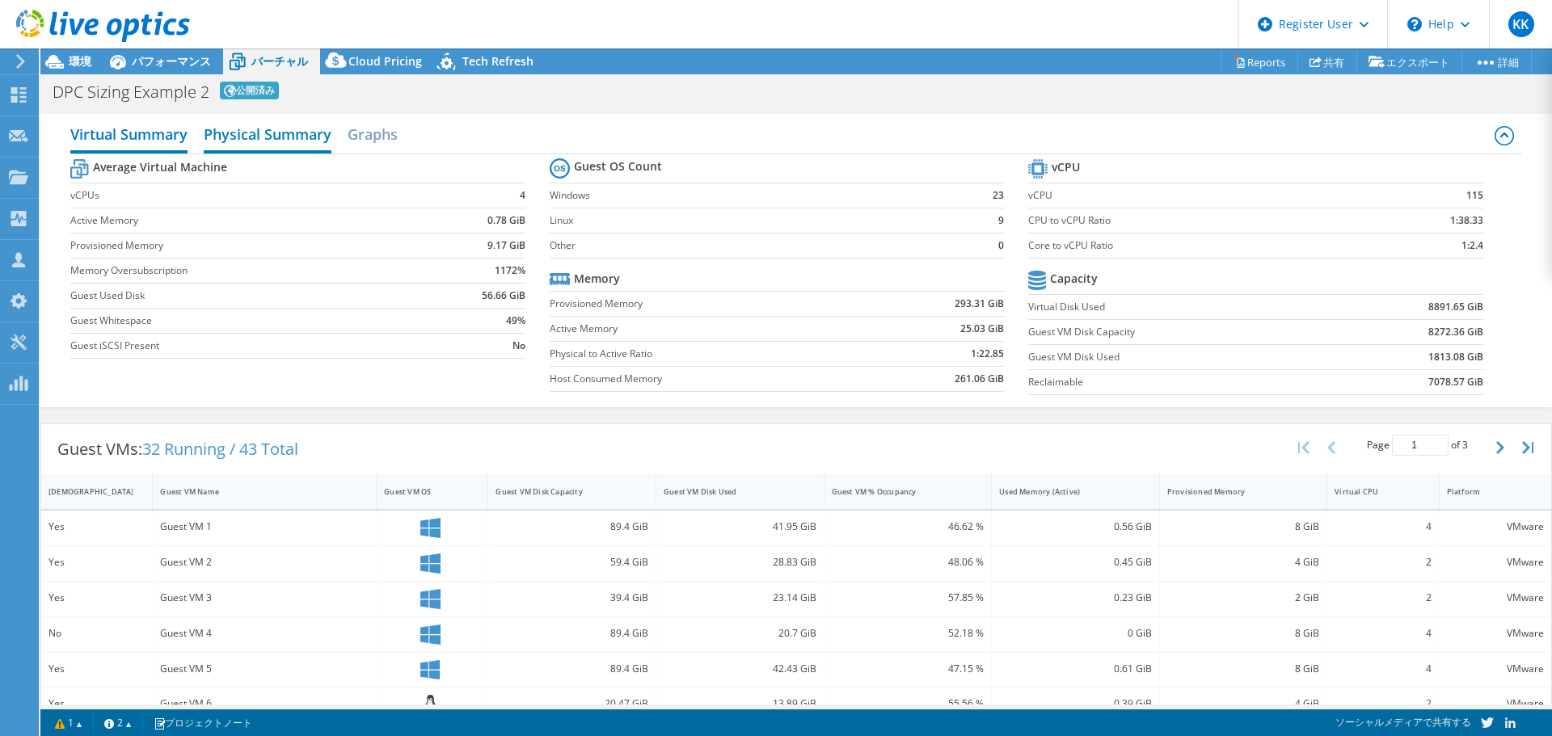
click at [253, 141] on h2 "Physical Summary" at bounding box center [268, 136] width 128 height 36
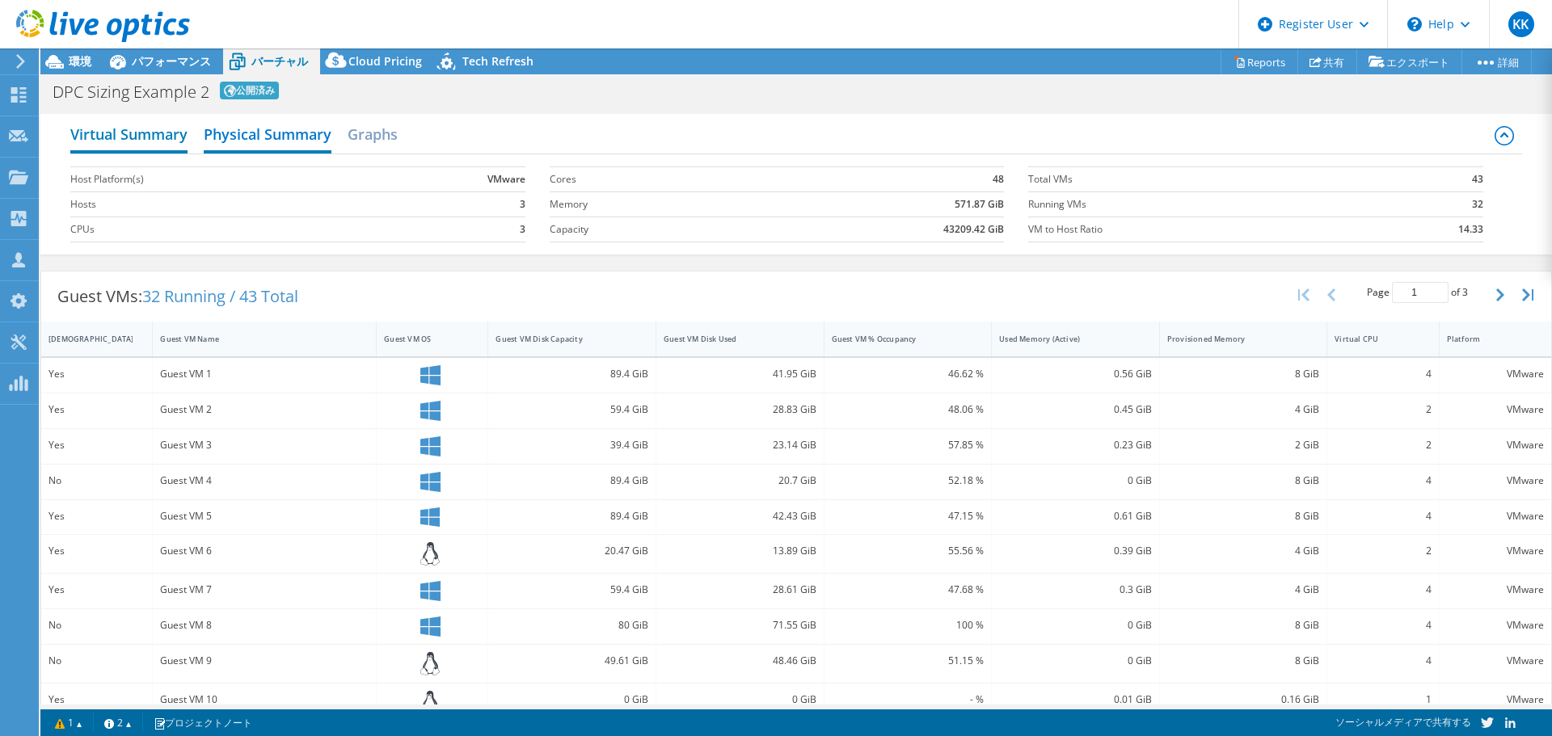
click at [137, 143] on h2 "Virtual Summary" at bounding box center [128, 136] width 117 height 36
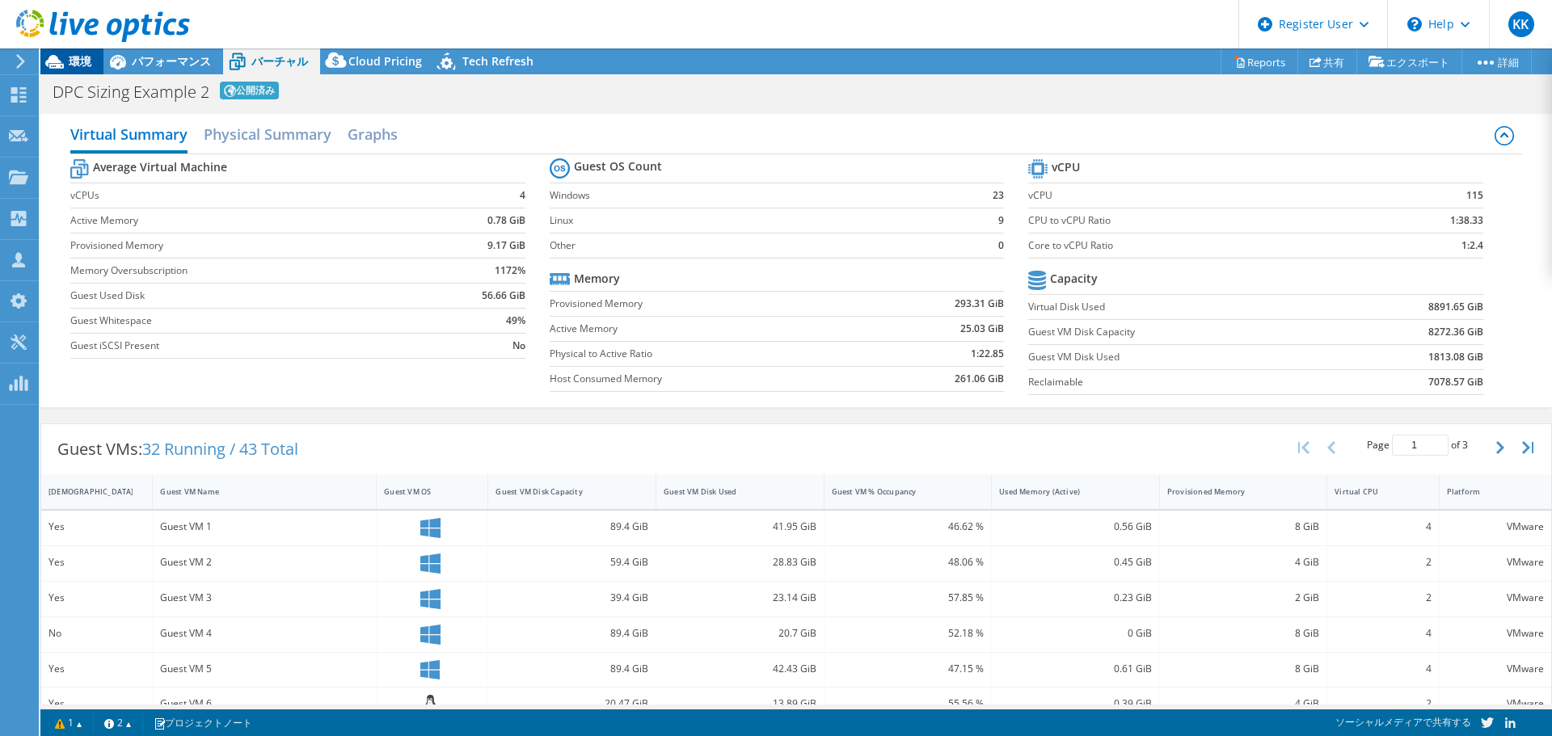
click at [70, 61] on span "環境" at bounding box center [80, 60] width 23 height 15
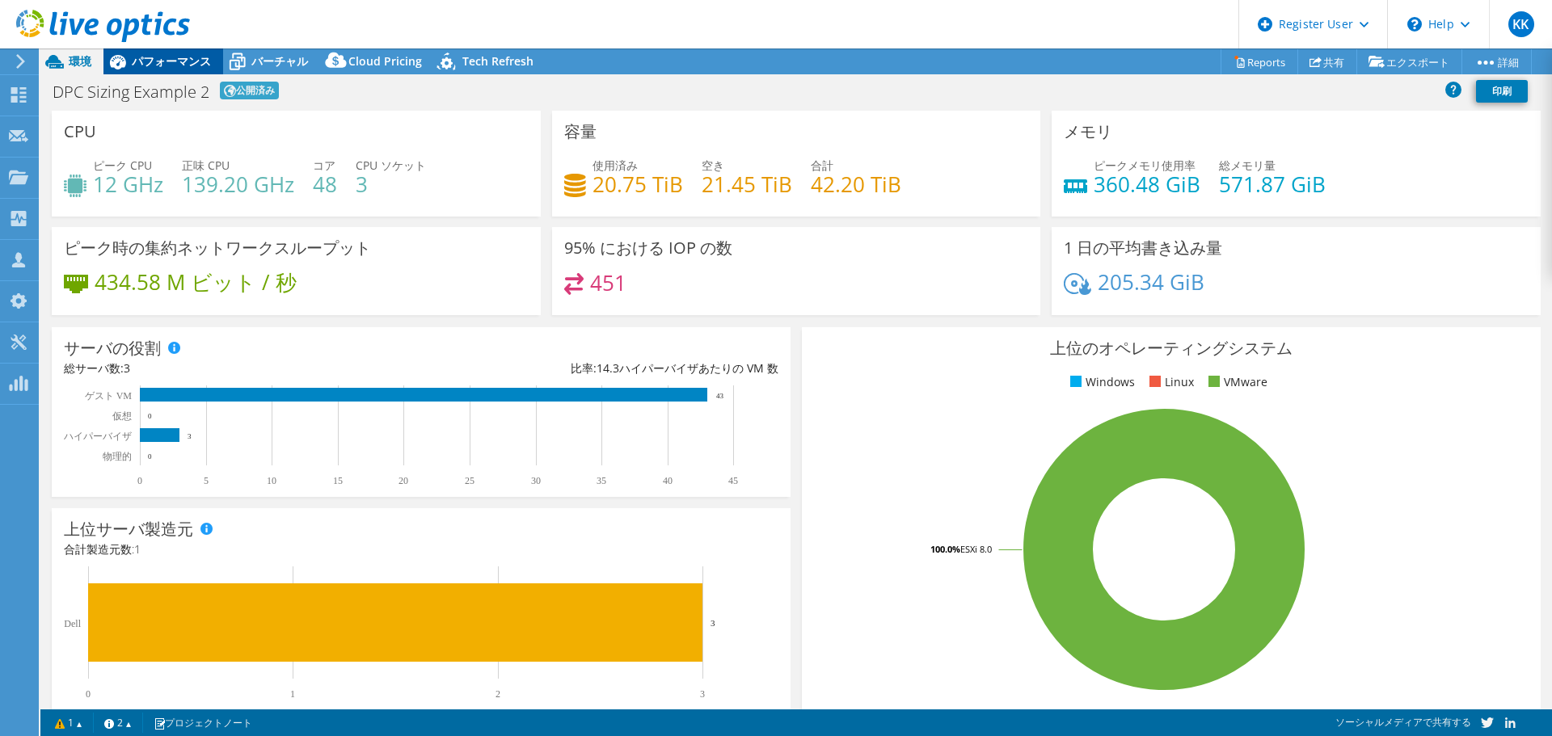
click at [143, 68] on span "パフォーマンス" at bounding box center [171, 60] width 79 height 15
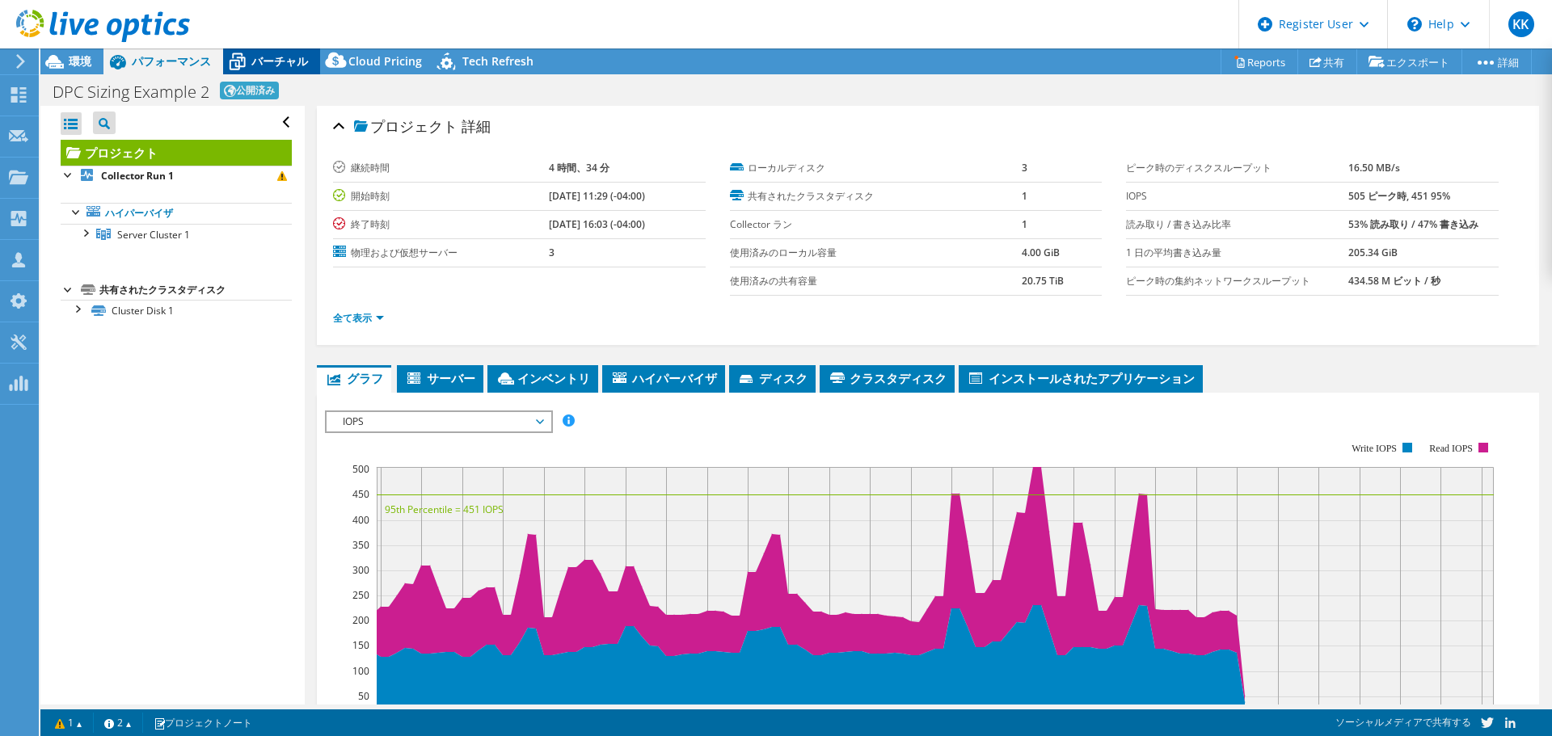
click at [255, 62] on span "バーチャル" at bounding box center [279, 60] width 57 height 15
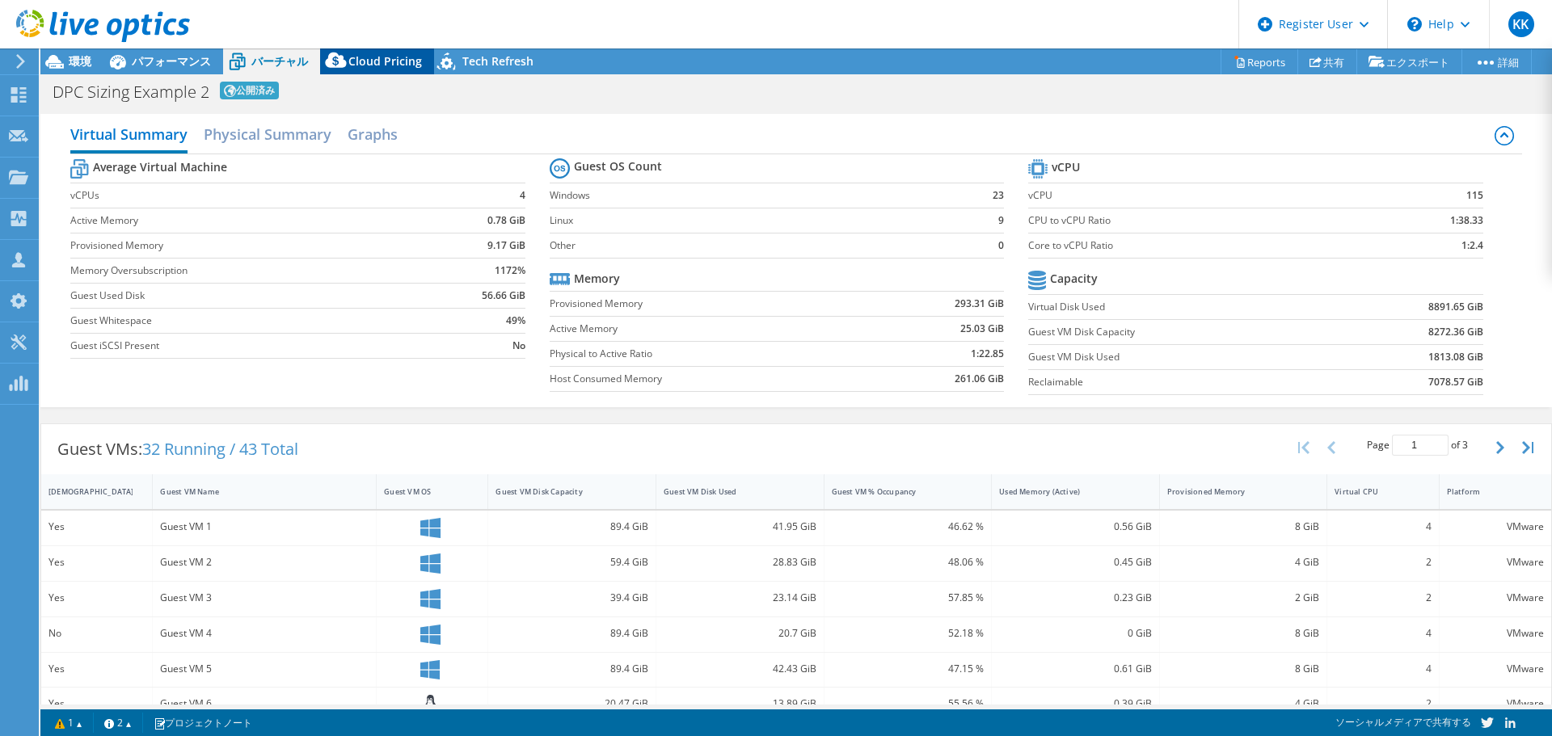
click at [387, 54] on span "Cloud Pricing" at bounding box center [385, 60] width 74 height 15
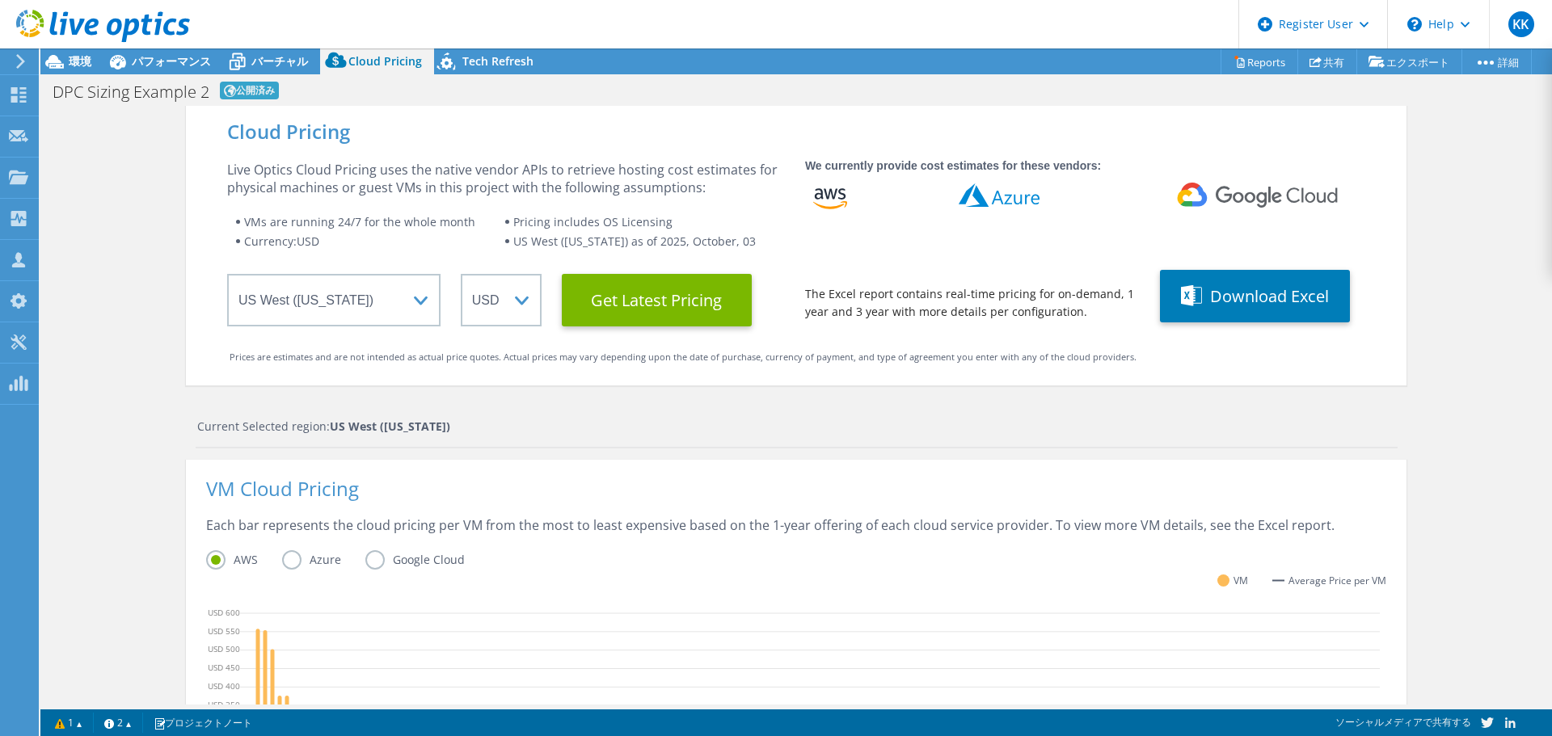
scroll to position [258, 0]
click at [278, 60] on span "バーチャル" at bounding box center [279, 60] width 57 height 15
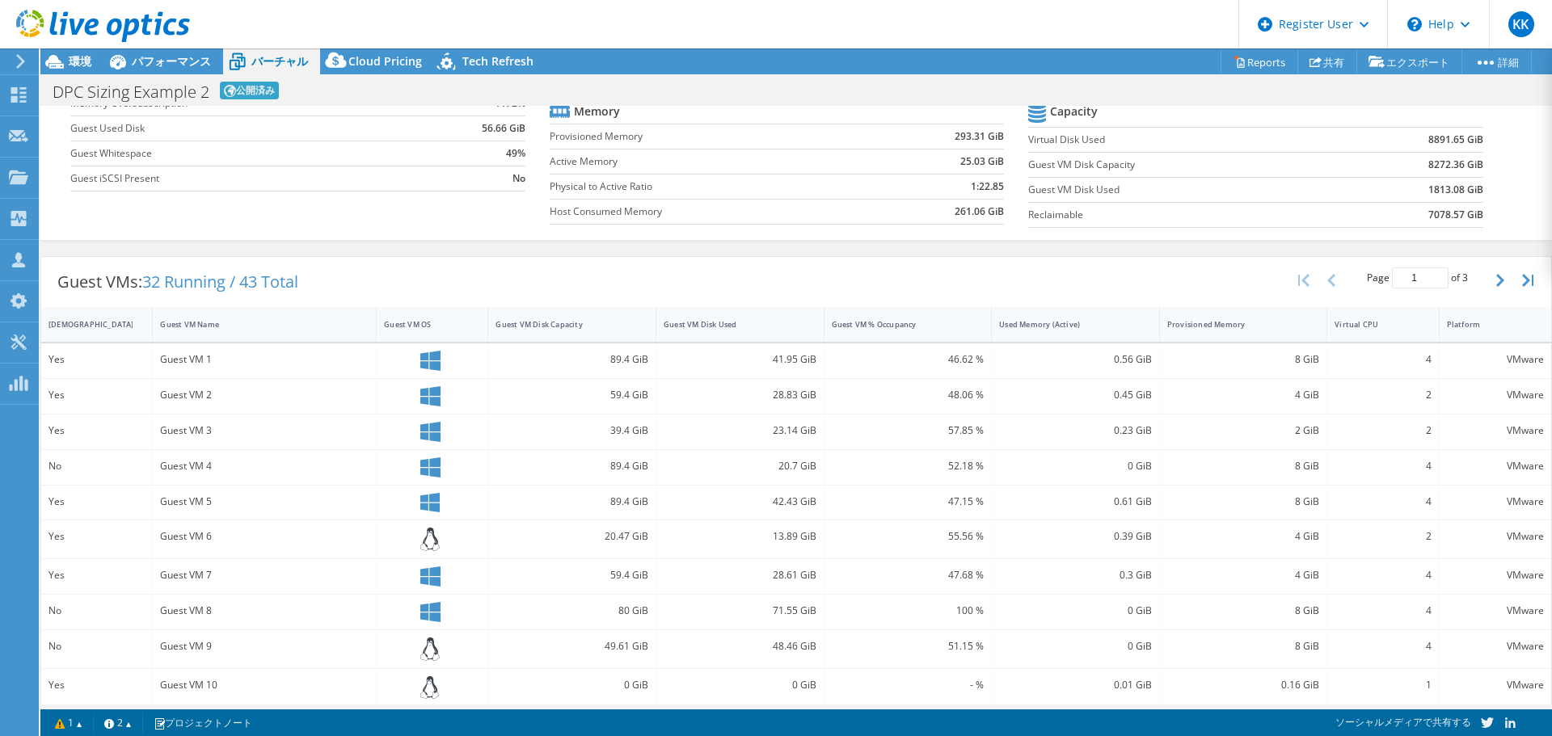
scroll to position [0, 0]
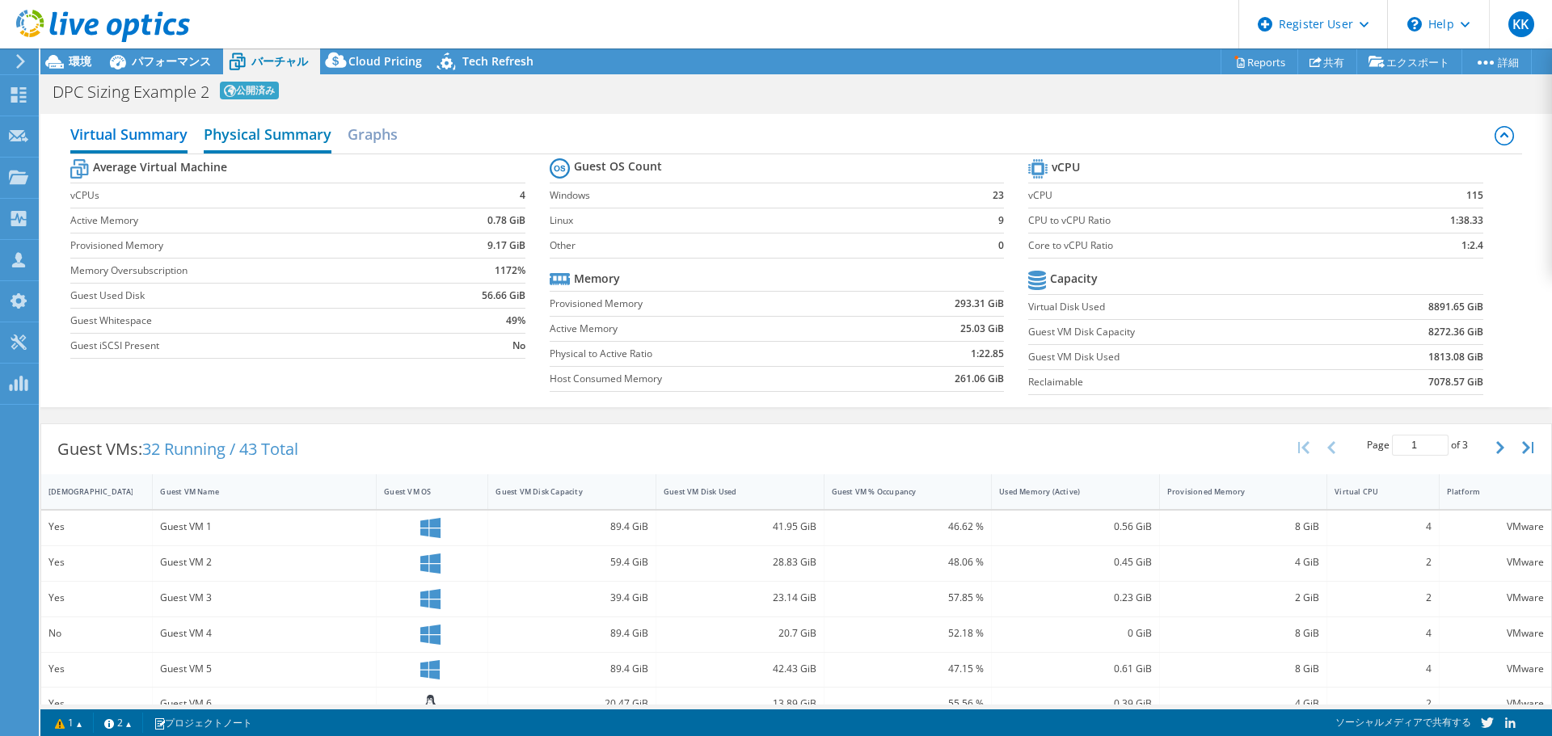
click at [279, 138] on h2 "Physical Summary" at bounding box center [268, 136] width 128 height 36
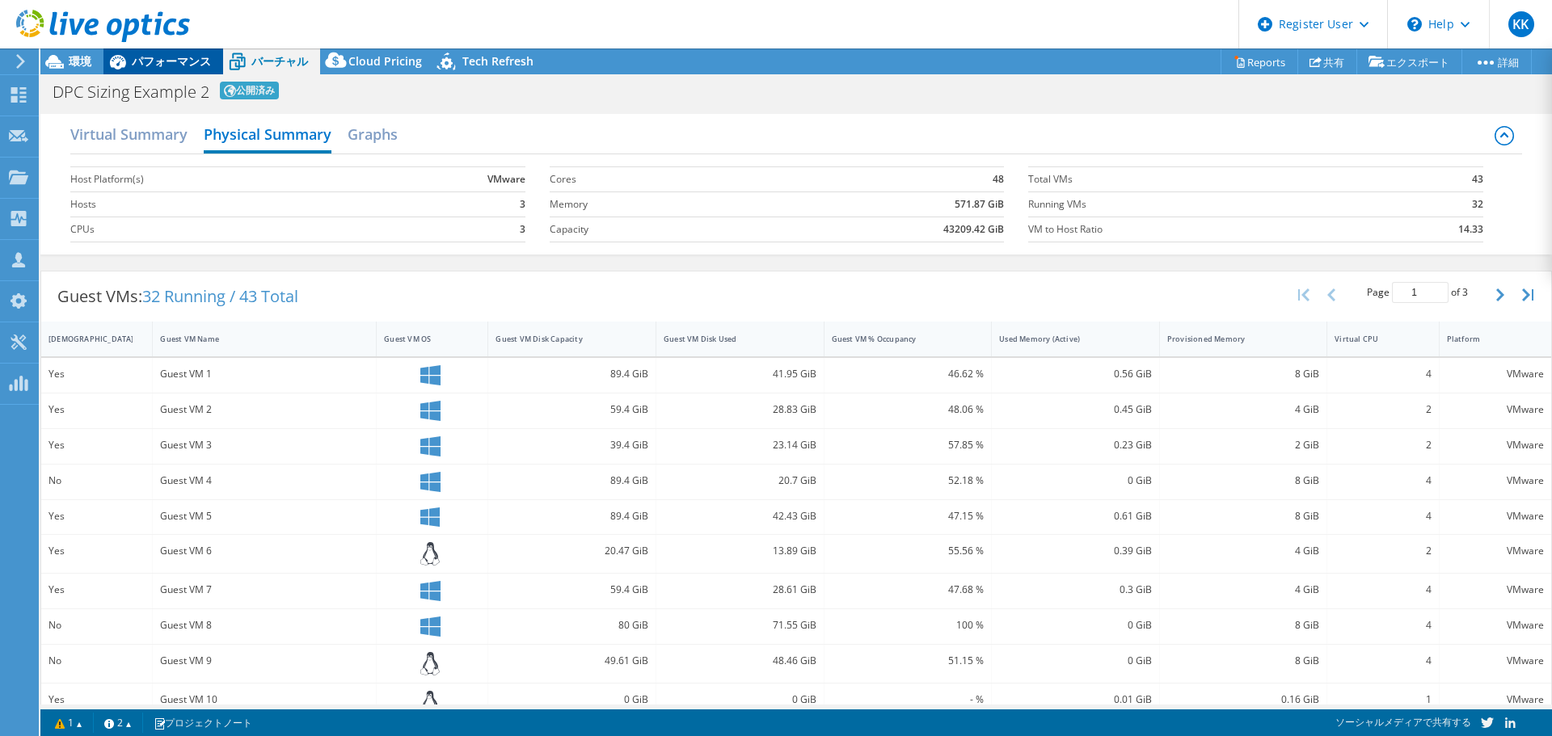
click at [179, 62] on span "パフォーマンス" at bounding box center [171, 60] width 79 height 15
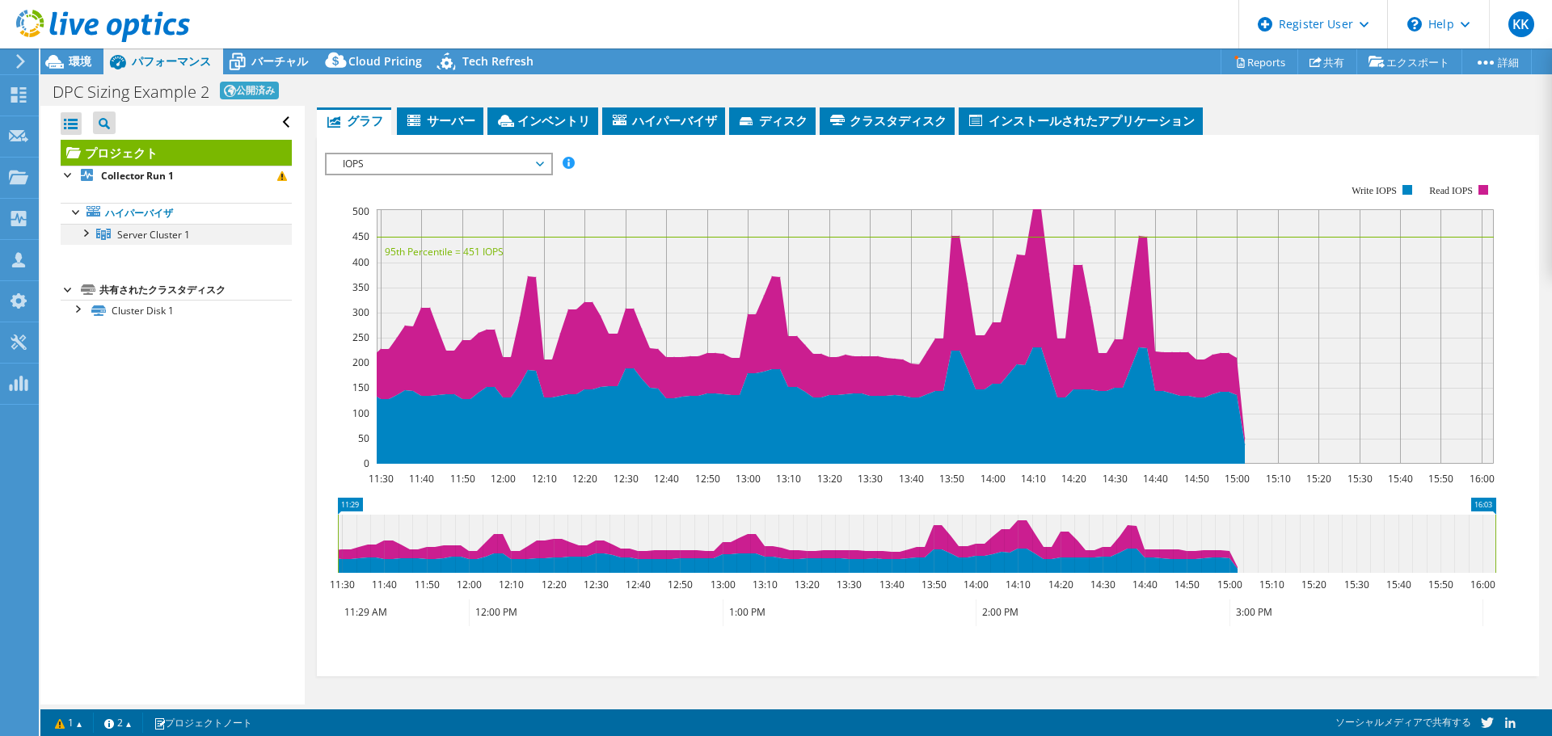
click at [86, 234] on div at bounding box center [85, 232] width 16 height 16
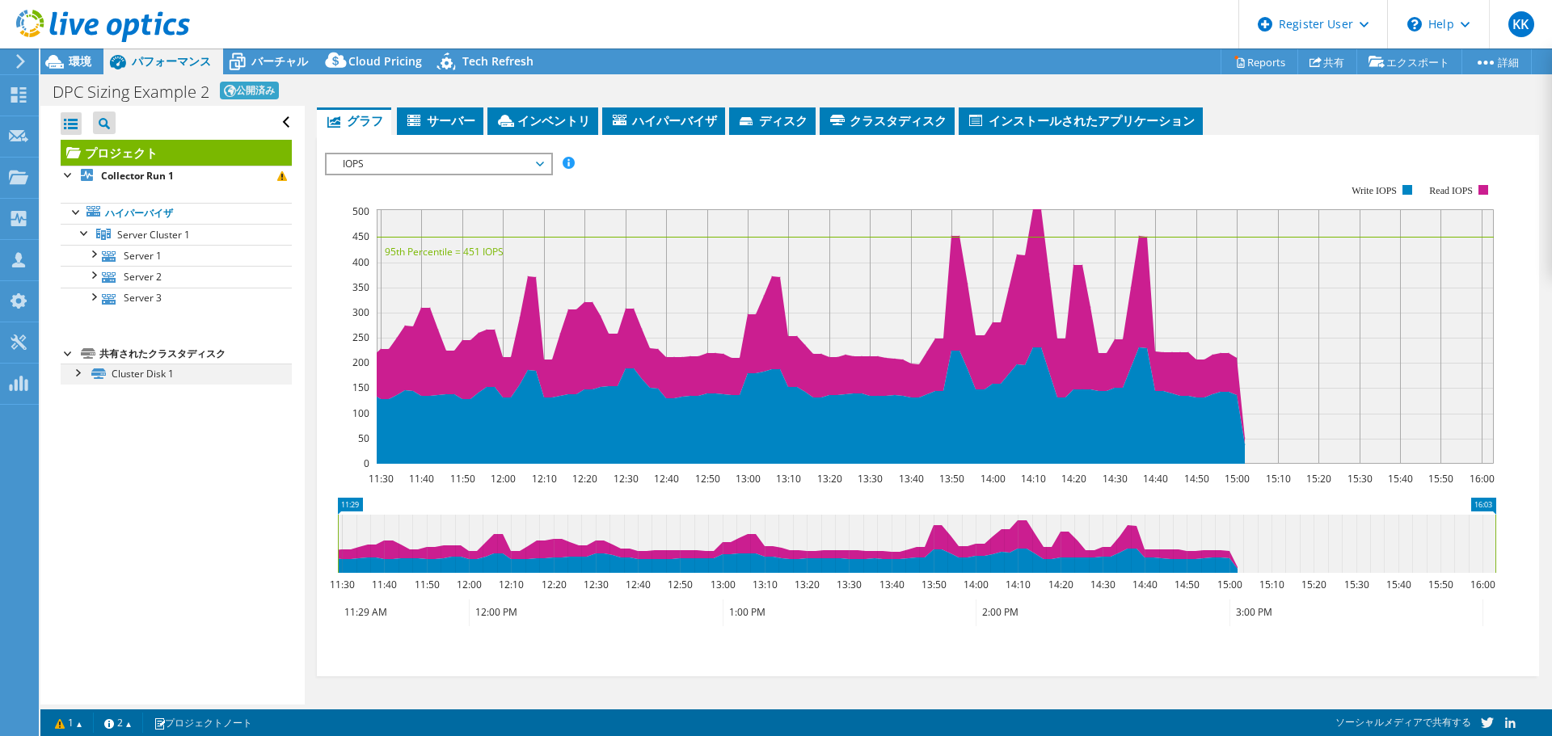
click at [82, 373] on div at bounding box center [77, 372] width 16 height 16
click at [773, 128] on li "ディスク" at bounding box center [772, 120] width 86 height 27
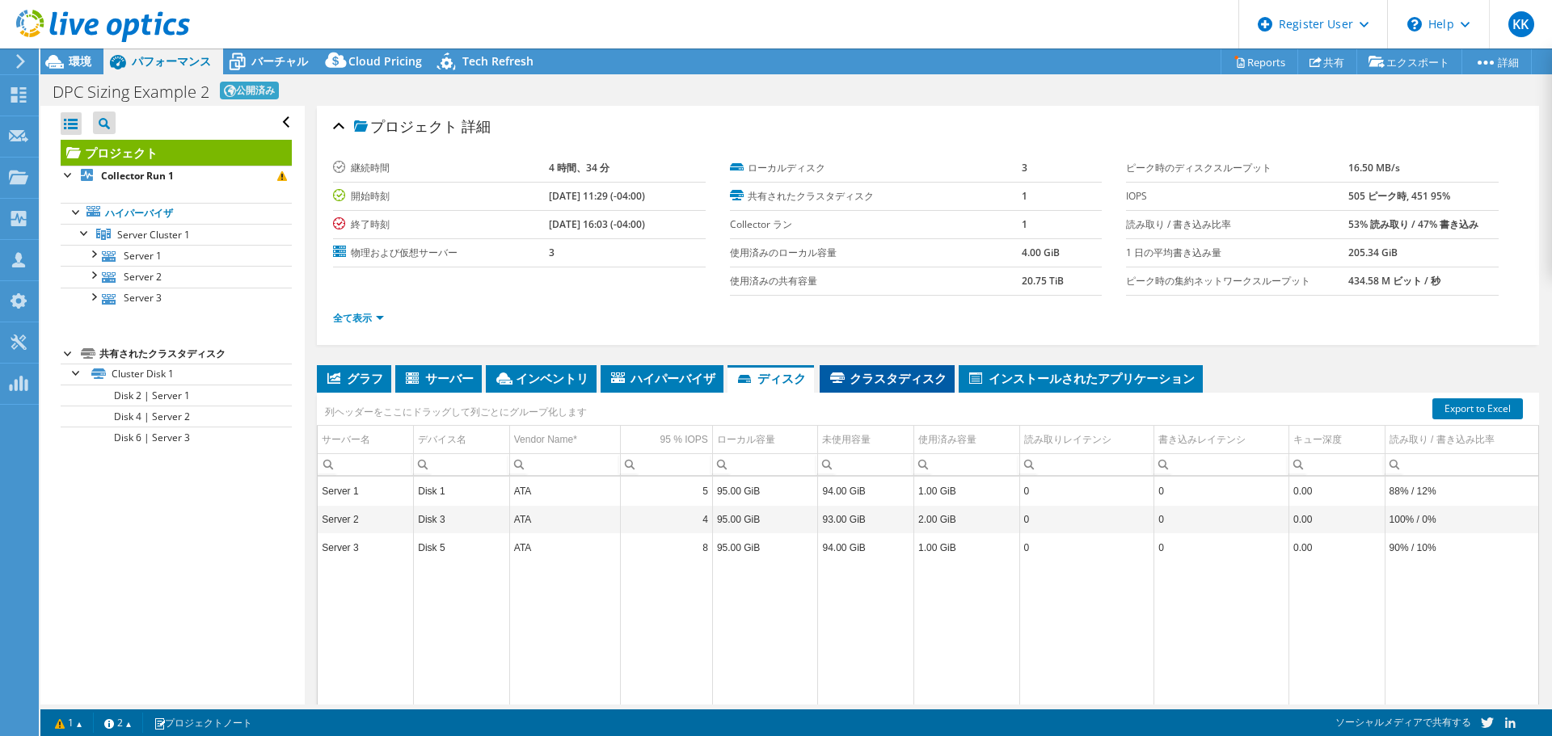
click at [871, 377] on span "クラスタディスク" at bounding box center [887, 378] width 119 height 16
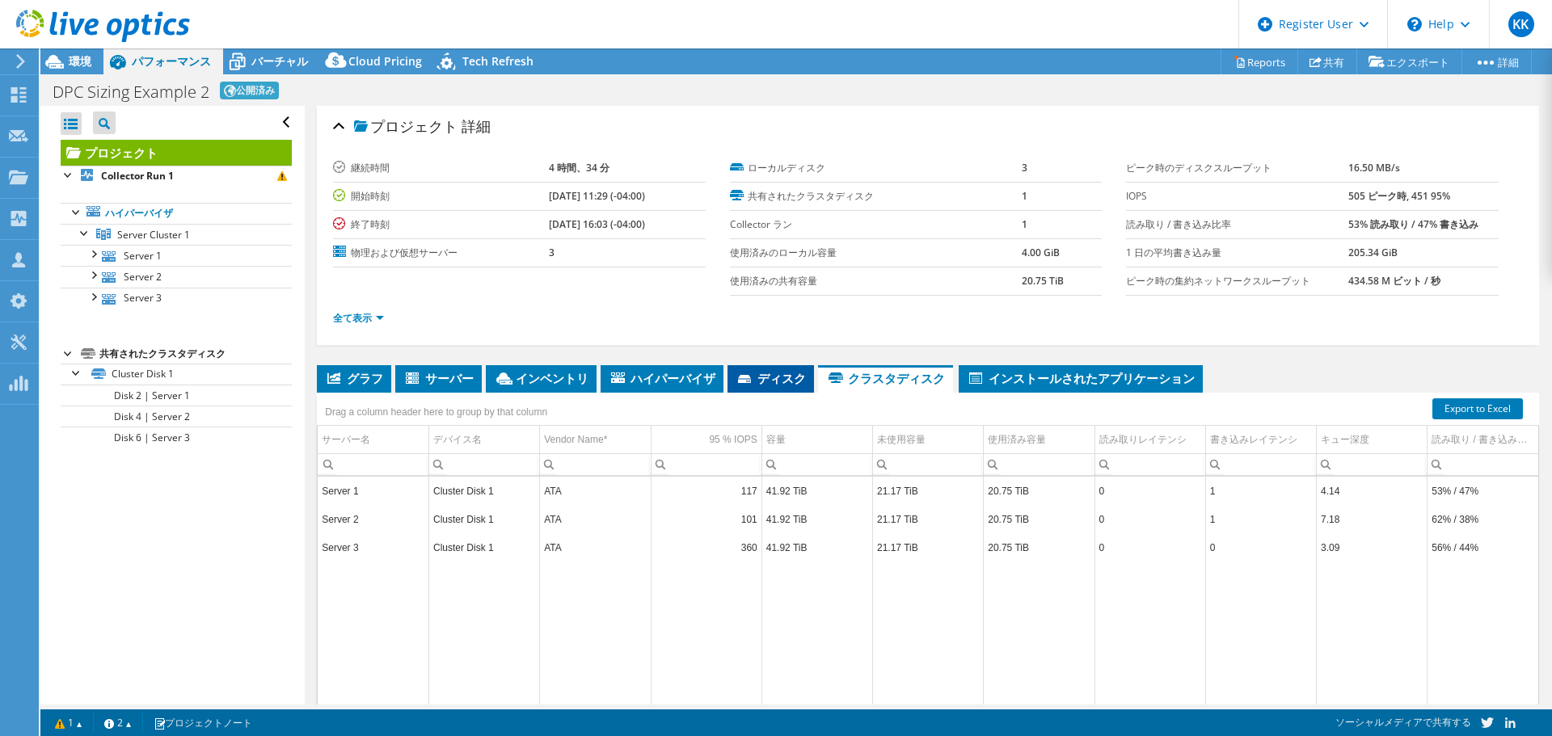
click at [756, 369] on li "ディスク" at bounding box center [770, 378] width 86 height 27
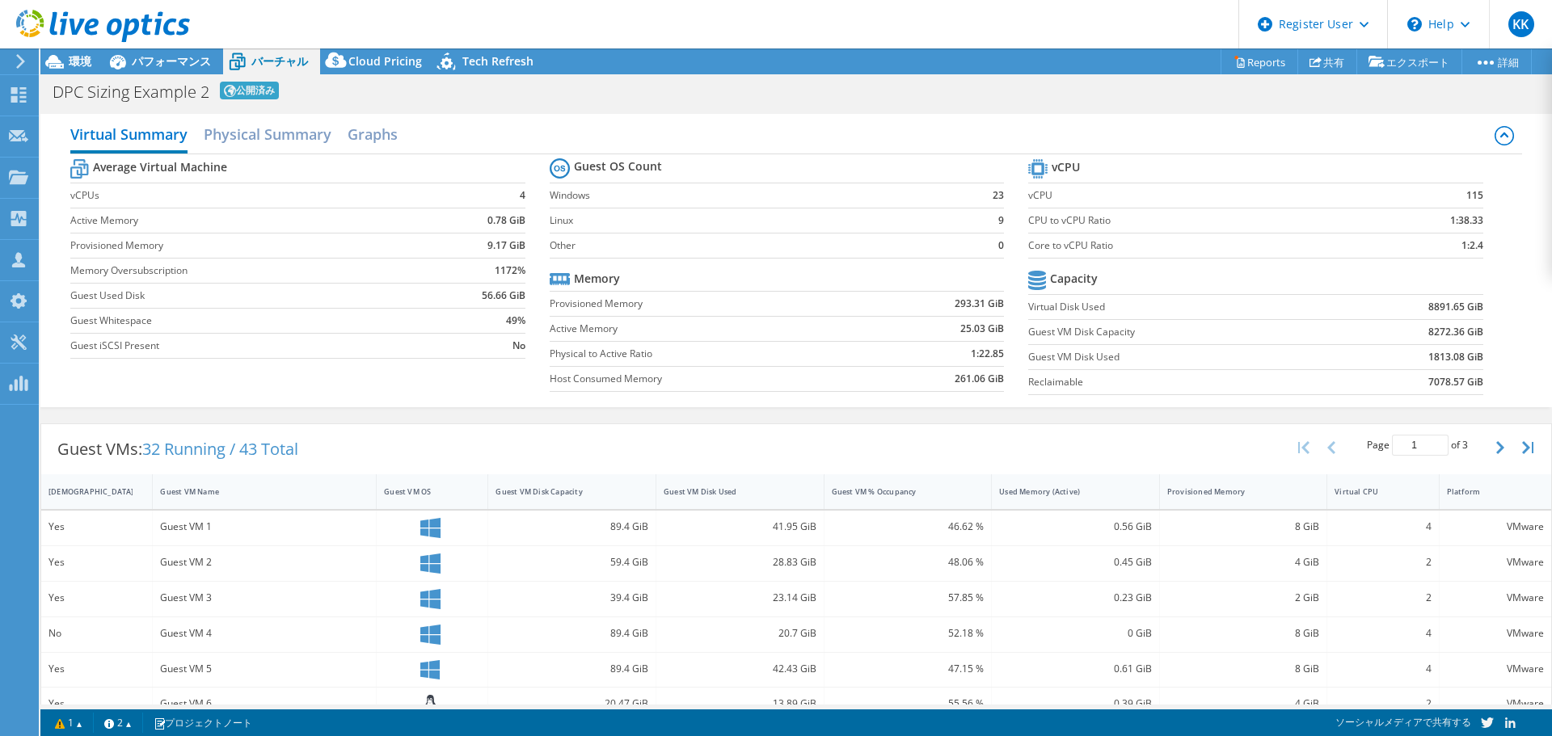
select select "USWest"
select select "USD"
